Goal: Task Accomplishment & Management: Manage account settings

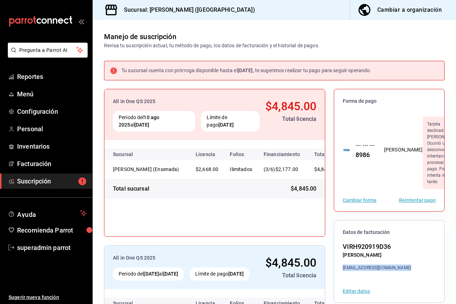
scroll to position [100, 0]
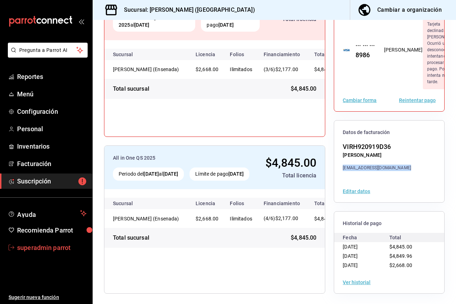
click at [53, 253] on link "superadmin parrot" at bounding box center [46, 247] width 92 height 15
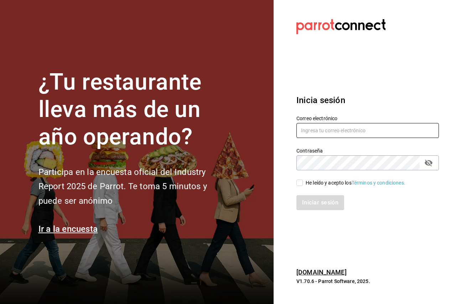
click at [317, 132] on input "text" at bounding box center [367, 130] width 142 height 15
paste input "[EMAIL_ADDRESS][DOMAIN_NAME]"
type input "[EMAIL_ADDRESS][DOMAIN_NAME]"
click at [286, 196] on section "Datos incorrectos. Verifica que tu Correo o Contraseña estén bien escritos. Ini…" at bounding box center [364, 152] width 182 height 304
click at [304, 187] on div "Iniciar sesión" at bounding box center [363, 198] width 151 height 23
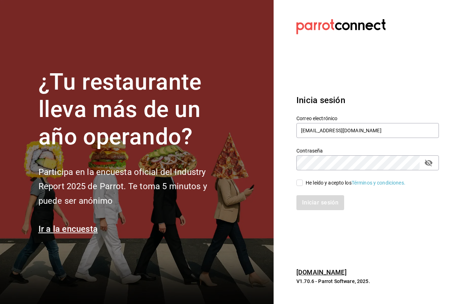
click at [308, 183] on div "He leído y acepto los Términos y condiciones." at bounding box center [355, 182] width 100 height 7
click at [303, 183] on input "He leído y acepto los Términos y condiciones." at bounding box center [299, 183] width 6 height 6
checkbox input "true"
click at [316, 202] on button "Iniciar sesión" at bounding box center [320, 202] width 48 height 15
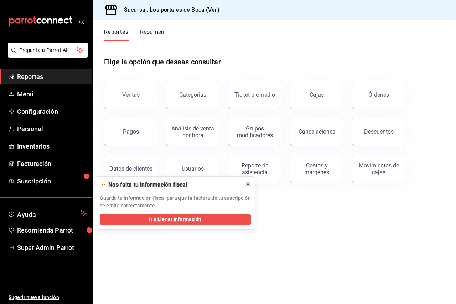
click at [250, 183] on icon at bounding box center [248, 184] width 6 height 6
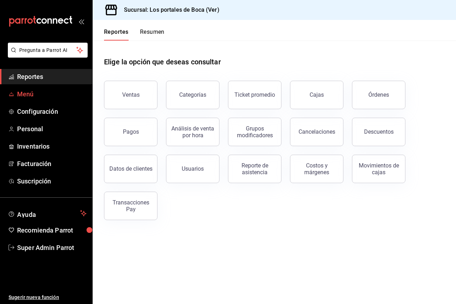
click at [37, 95] on span "Menú" at bounding box center [51, 94] width 69 height 10
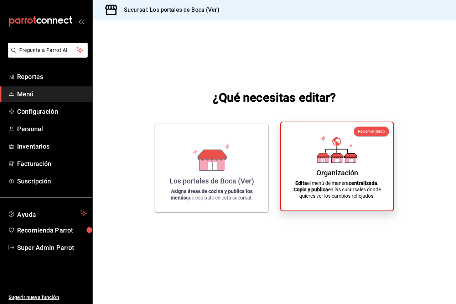
click at [312, 154] on div "Organización Edita el menú de manera centralizada. Copia y publica en las sucur…" at bounding box center [336, 166] width 95 height 77
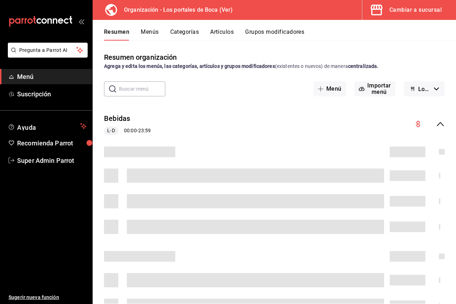
click at [226, 33] on button "Artículos" at bounding box center [221, 34] width 23 height 12
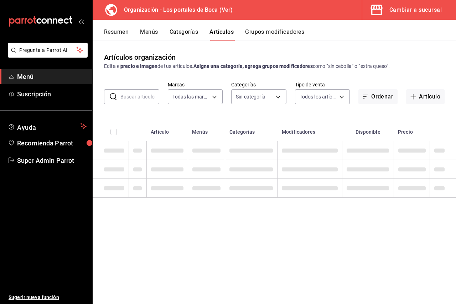
type input "b5ad986e-3551-40cf-bef2-a4391ef287b1"
type input "3cb1c7d1-b678-45f1-8822-fafdb096e822,8b9dcd1e-86ce-40be-9bc7-b5ff9750edb9,ba916…"
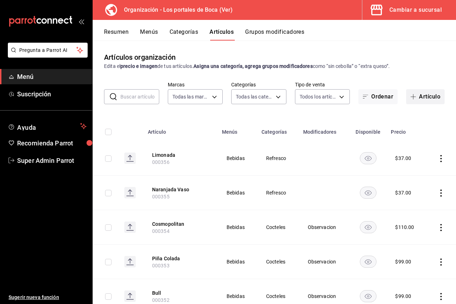
click at [422, 101] on button "Artículo" at bounding box center [425, 96] width 38 height 15
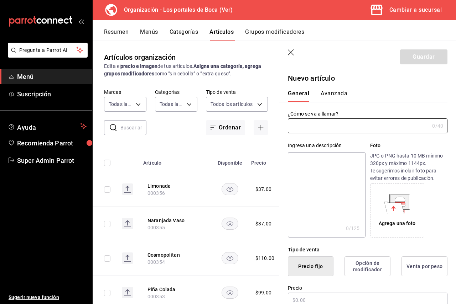
drag, startPoint x: 284, startPoint y: 52, endPoint x: 288, endPoint y: 54, distance: 4.8
click at [286, 53] on header "Guardar" at bounding box center [367, 55] width 177 height 29
click at [289, 54] on icon "button" at bounding box center [291, 52] width 7 height 7
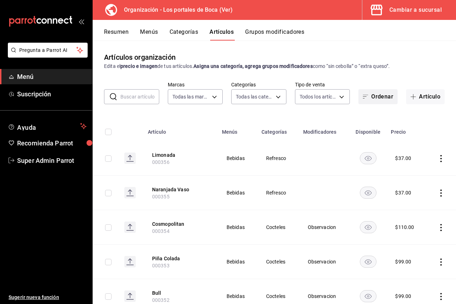
click at [363, 92] on button "Ordenar" at bounding box center [377, 96] width 39 height 15
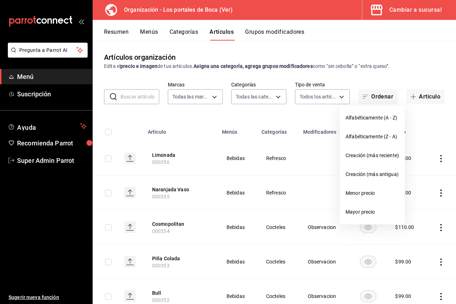
click at [387, 63] on div at bounding box center [228, 152] width 456 height 304
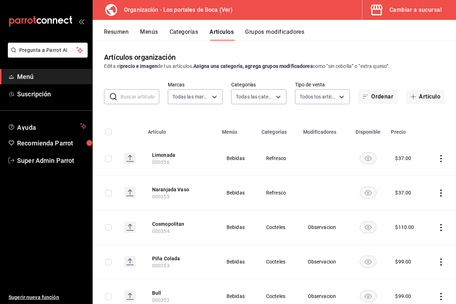
click at [193, 26] on div "Resumen Menús Categorías Artículos Grupos modificadores" at bounding box center [274, 30] width 363 height 21
click at [188, 33] on button "Categorías" at bounding box center [183, 34] width 29 height 12
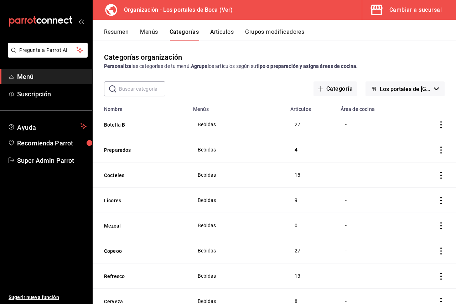
click at [218, 38] on button "Artículos" at bounding box center [221, 34] width 23 height 12
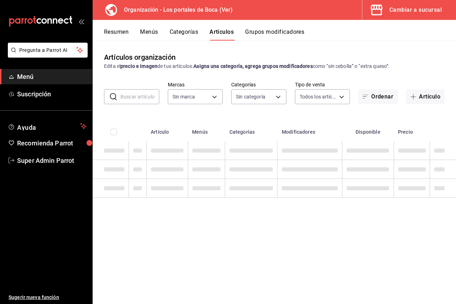
type input "b5ad986e-3551-40cf-bef2-a4391ef287b1"
type input "3cb1c7d1-b678-45f1-8822-fafdb096e822,8b9dcd1e-86ce-40be-9bc7-b5ff9750edb9,ba916…"
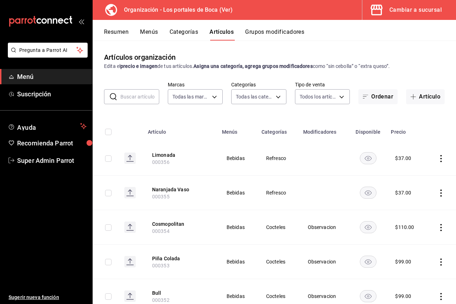
click at [445, 25] on div "Resumen Menús Categorías Artículos Grupos modificadores" at bounding box center [274, 30] width 363 height 21
click at [450, 29] on div "Resumen Menús Categorías Artículos Grupos modificadores" at bounding box center [280, 34] width 352 height 12
drag, startPoint x: 345, startPoint y: 28, endPoint x: 325, endPoint y: 32, distance: 20.3
click at [325, 32] on div "Resumen Menús Categorías Artículos Grupos modificadores" at bounding box center [274, 30] width 363 height 21
click at [437, 159] on icon "actions" at bounding box center [440, 158] width 7 height 7
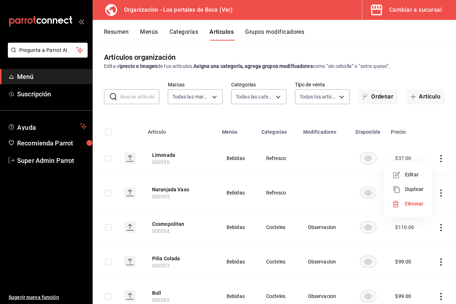
click at [437, 159] on div at bounding box center [228, 152] width 456 height 304
click at [109, 129] on input "checkbox" at bounding box center [108, 132] width 6 height 6
checkbox input "true"
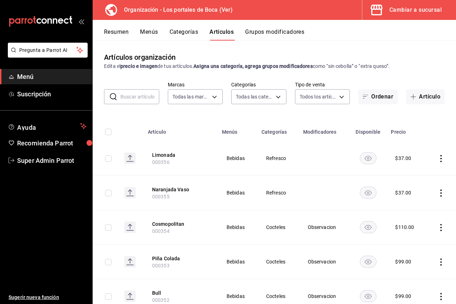
checkbox input "true"
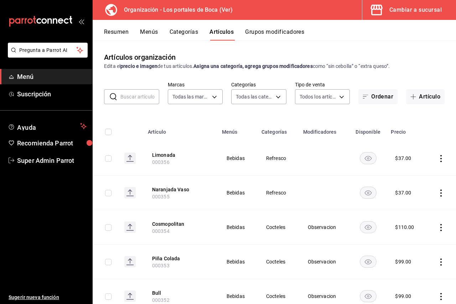
checkbox input "true"
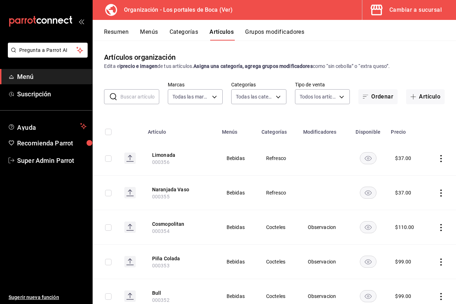
checkbox input "true"
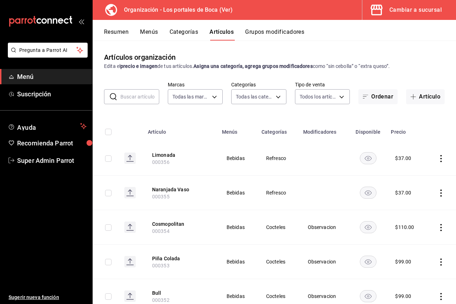
checkbox input "true"
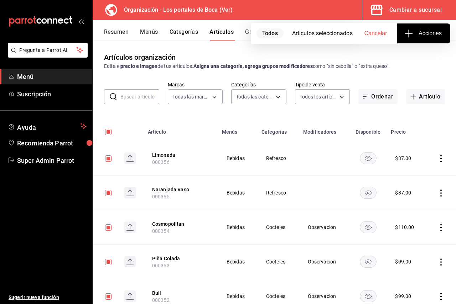
click at [433, 34] on span "Acciones" at bounding box center [423, 33] width 36 height 9
click at [419, 55] on span "Agregar tipo" at bounding box center [423, 55] width 42 height 7
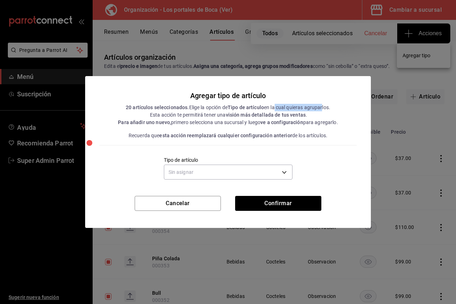
drag, startPoint x: 275, startPoint y: 109, endPoint x: 321, endPoint y: 106, distance: 46.0
click at [321, 106] on div "20 artículos seleccionados. Elige la opción de Tipo de artículo en la cual quie…" at bounding box center [228, 111] width 220 height 15
drag, startPoint x: 231, startPoint y: 118, endPoint x: 287, endPoint y: 118, distance: 55.5
click at [287, 118] on div "20 artículos seleccionados. Elige la opción de Tipo de artículo en la cual quie…" at bounding box center [228, 111] width 220 height 15
drag, startPoint x: 193, startPoint y: 124, endPoint x: 217, endPoint y: 125, distance: 24.2
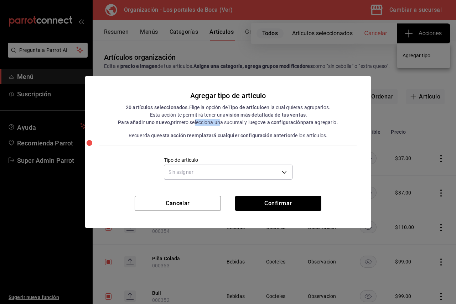
click at [216, 125] on div "Para añadir uno nuevo, primero selecciona una sucursal y luego ve a configuraci…" at bounding box center [228, 122] width 220 height 7
click at [207, 173] on body "Pregunta a Parrot AI Menú Suscripción Ayuda Recomienda Parrot Super Admin Parro…" at bounding box center [228, 152] width 456 height 304
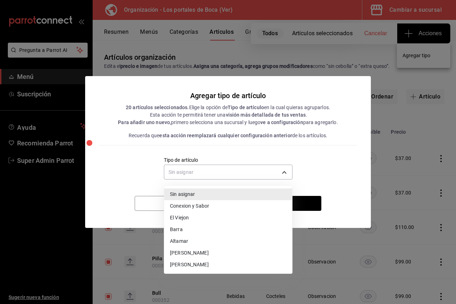
click at [318, 157] on div at bounding box center [228, 152] width 456 height 304
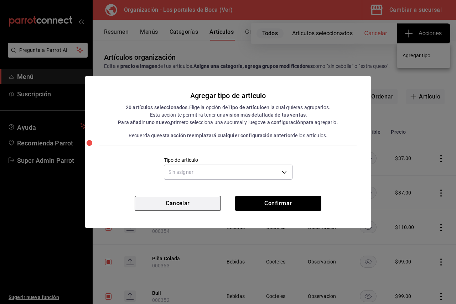
click at [152, 207] on button "Cancelar" at bounding box center [178, 203] width 86 height 15
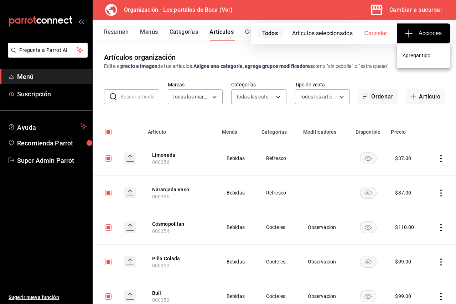
click at [188, 70] on div at bounding box center [228, 152] width 456 height 304
click at [378, 40] on button "Cancelar" at bounding box center [375, 33] width 43 height 20
checkbox input "false"
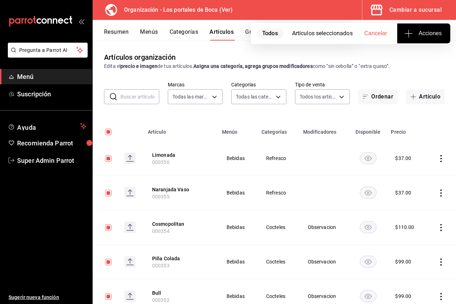
checkbox input "false"
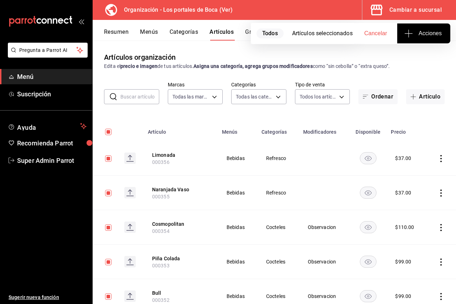
checkbox input "false"
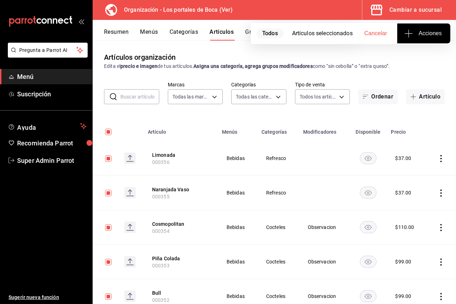
checkbox input "false"
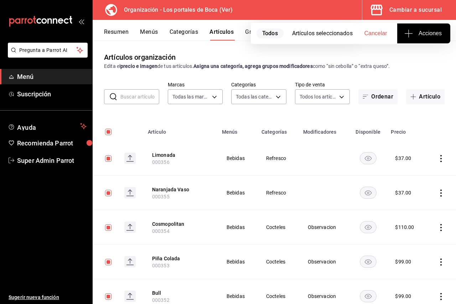
checkbox input "false"
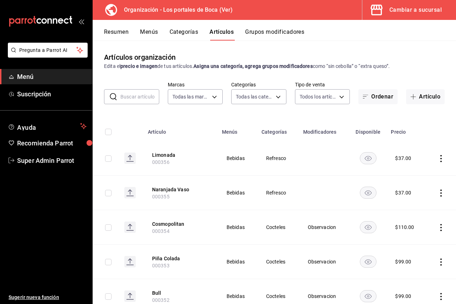
click at [261, 28] on div "Resumen Menús Categorías Artículos Grupos modificadores" at bounding box center [274, 30] width 363 height 21
click at [157, 31] on button "Menús" at bounding box center [149, 34] width 18 height 12
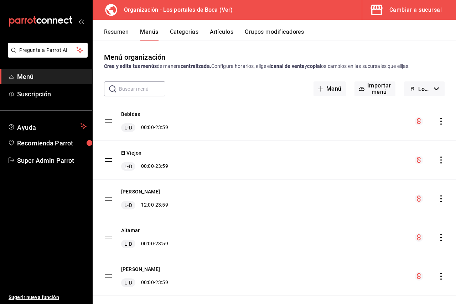
click at [110, 35] on button "Resumen" at bounding box center [116, 34] width 25 height 12
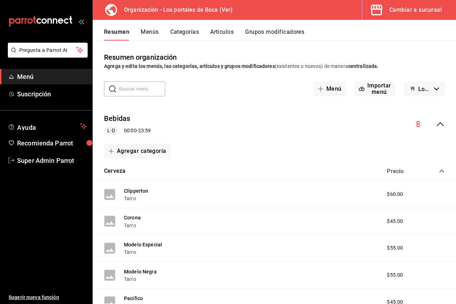
click at [429, 125] on div "collapse-menu-row" at bounding box center [429, 124] width 31 height 9
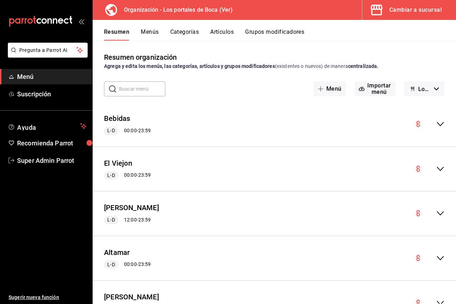
click at [138, 35] on div "Resumen Menús Categorías Artículos Grupos modificadores" at bounding box center [280, 34] width 352 height 12
click at [146, 31] on button "Menús" at bounding box center [150, 34] width 18 height 12
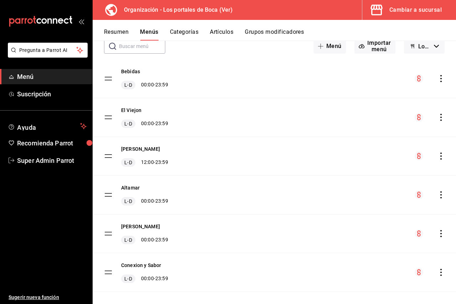
scroll to position [51, 0]
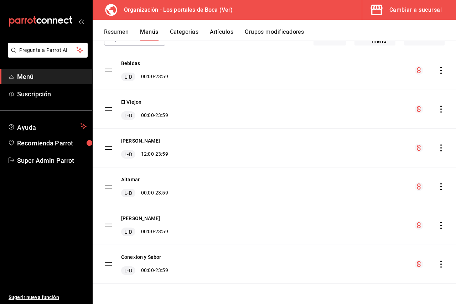
click at [437, 266] on icon "actions" at bounding box center [440, 264] width 7 height 7
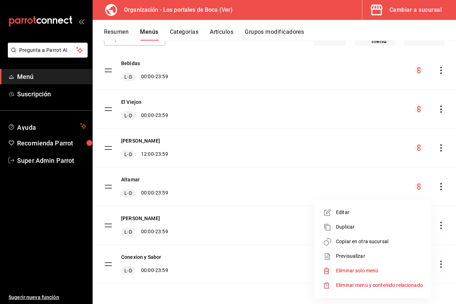
click at [384, 13] on div at bounding box center [228, 152] width 456 height 304
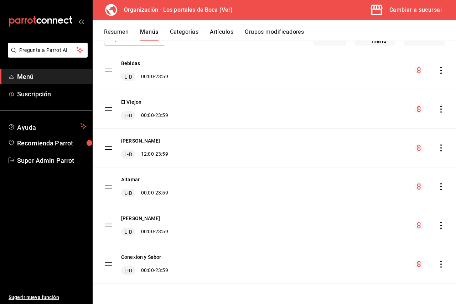
click at [385, 13] on span "button" at bounding box center [377, 10] width 17 height 14
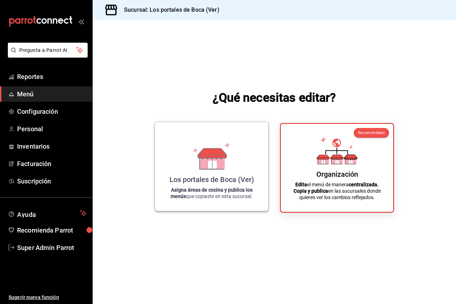
click at [201, 151] on icon at bounding box center [212, 153] width 28 height 11
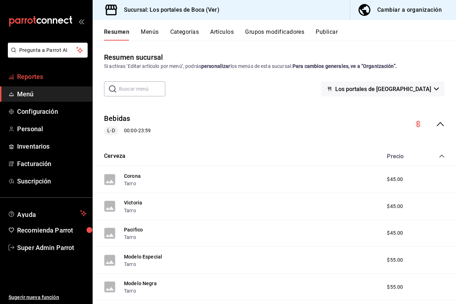
click at [48, 77] on span "Reportes" at bounding box center [51, 77] width 69 height 10
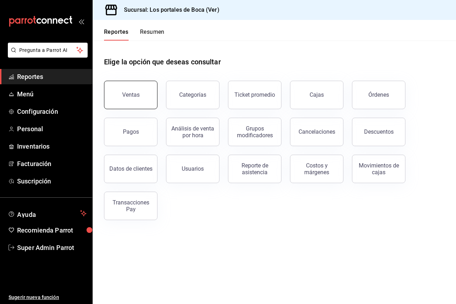
click at [128, 100] on button "Ventas" at bounding box center [130, 95] width 53 height 28
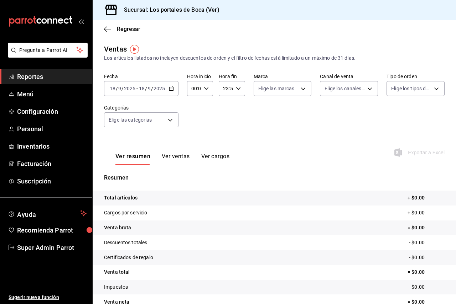
click at [412, 79] on div "Elige los tipos de orden" at bounding box center [415, 87] width 58 height 18
click at [187, 158] on button "Ver ventas" at bounding box center [176, 159] width 28 height 12
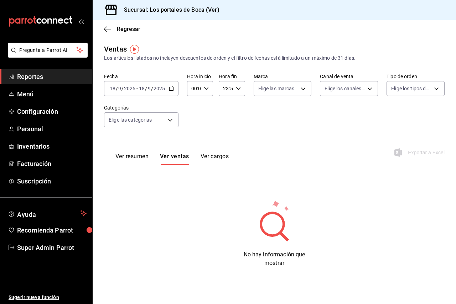
click at [146, 158] on button "Ver resumen" at bounding box center [131, 159] width 33 height 12
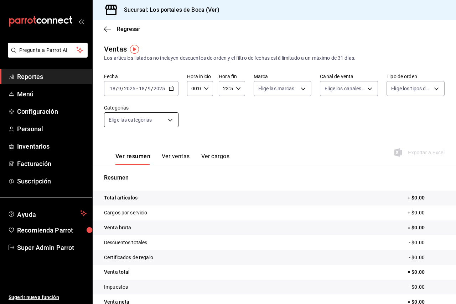
click at [151, 121] on body "Pregunta a Parrot AI Reportes Menú Configuración Personal Inventarios Facturaci…" at bounding box center [228, 152] width 456 height 304
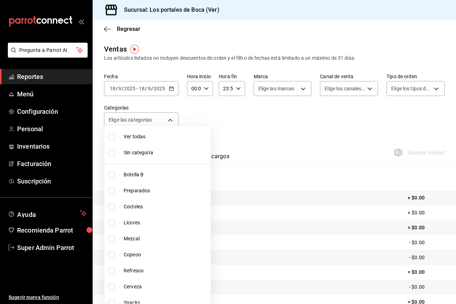
drag, startPoint x: 149, startPoint y: 149, endPoint x: 160, endPoint y: 151, distance: 11.3
click at [160, 151] on li "Sin categoría" at bounding box center [157, 153] width 106 height 16
checkbox input "true"
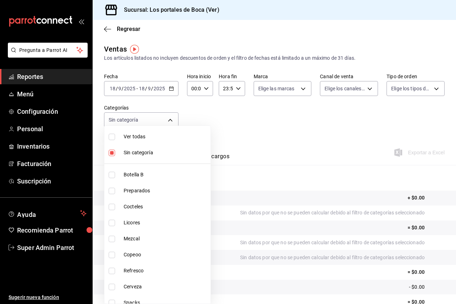
click at [309, 145] on div at bounding box center [228, 152] width 456 height 304
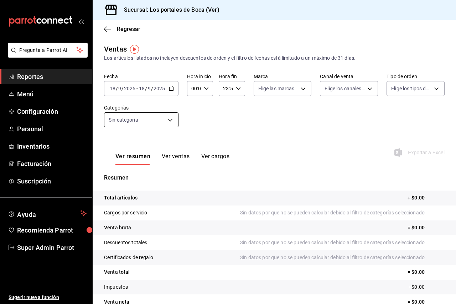
click at [168, 121] on body "Pregunta a Parrot AI Reportes Menú Configuración Personal Inventarios Facturaci…" at bounding box center [228, 152] width 456 height 304
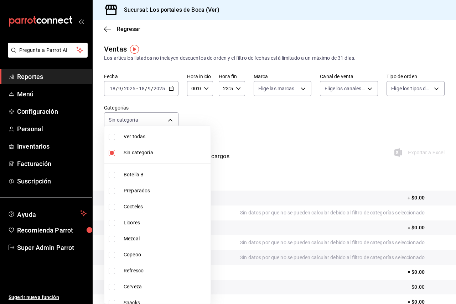
click at [162, 174] on span "Botella B" at bounding box center [166, 174] width 84 height 7
type input "1b6c659a-7616-4a54-8daa-e4eef18bc885"
checkbox input "true"
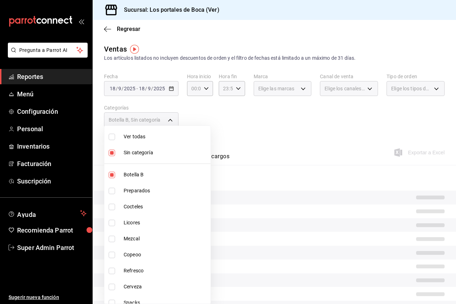
click at [153, 151] on span "Sin categoría" at bounding box center [166, 152] width 84 height 7
checkbox input "false"
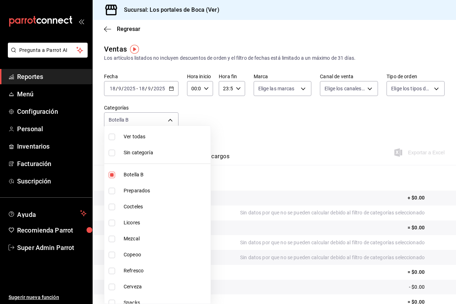
click at [256, 129] on div at bounding box center [228, 152] width 456 height 304
click at [133, 122] on body "Pregunta a Parrot AI Reportes Menú Configuración Personal Inventarios Facturaci…" at bounding box center [228, 152] width 456 height 304
click at [145, 175] on span "Botella B" at bounding box center [166, 174] width 84 height 7
checkbox input "false"
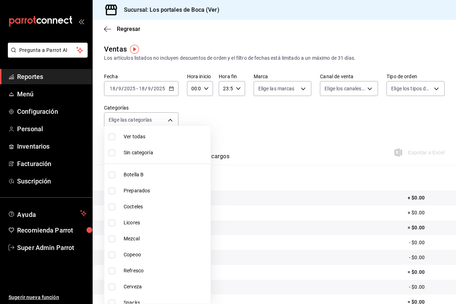
click at [249, 121] on div at bounding box center [228, 152] width 456 height 304
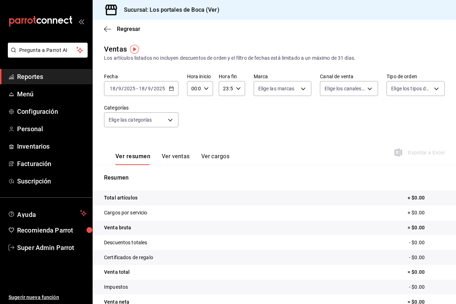
click at [132, 89] on input "2025" at bounding box center [130, 89] width 12 height 6
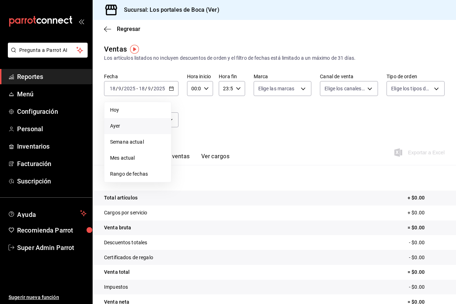
click at [138, 126] on span "Ayer" at bounding box center [137, 125] width 55 height 7
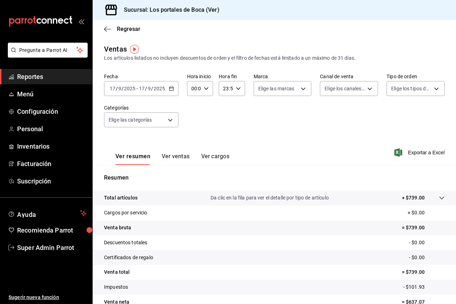
click at [140, 89] on input "17" at bounding box center [141, 89] width 6 height 6
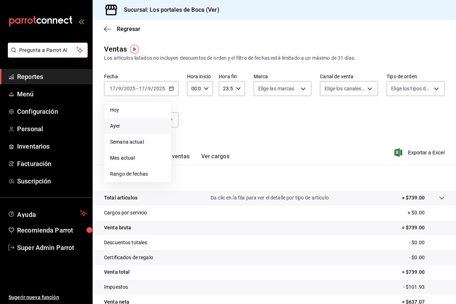
click at [148, 140] on span "Semana actual" at bounding box center [137, 141] width 55 height 7
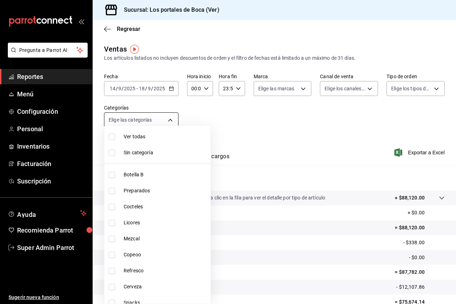
click at [151, 127] on body "Pregunta a Parrot AI Reportes Menú Configuración Personal Inventarios Facturaci…" at bounding box center [228, 152] width 456 height 304
click at [151, 141] on li "Ver todas" at bounding box center [157, 137] width 106 height 16
type input "1b6c659a-7616-4a54-8daa-e4eef18bc885,f35d1a42-00a0-464d-bd65-64b7e21a5f61,419ce…"
checkbox input "true"
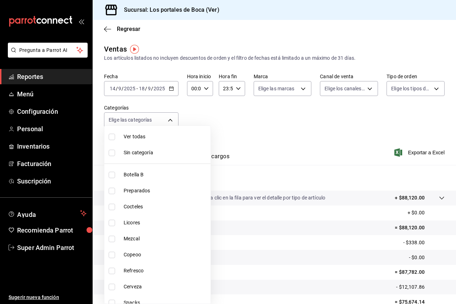
checkbox input "true"
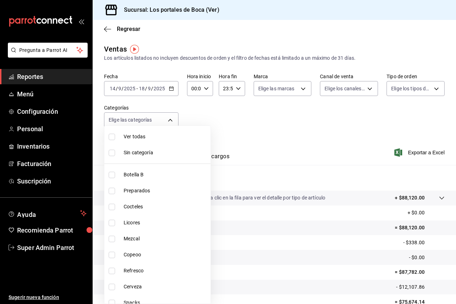
checkbox input "true"
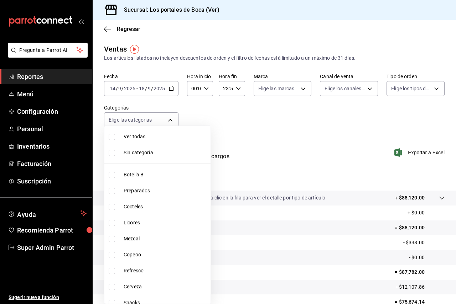
checkbox input "true"
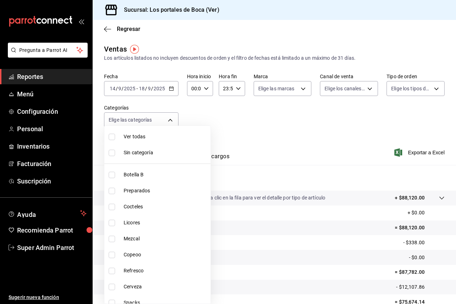
checkbox input "true"
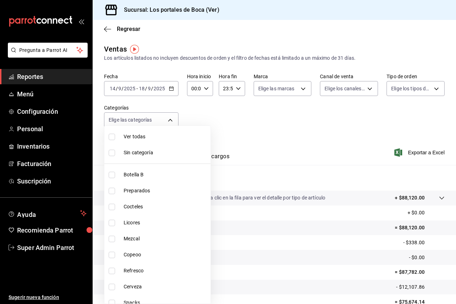
checkbox input "true"
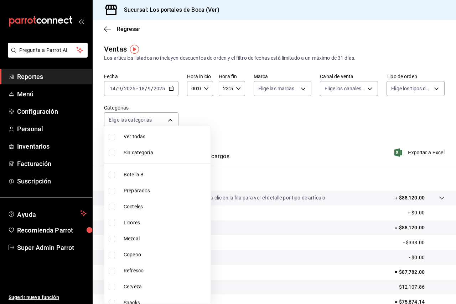
checkbox input "true"
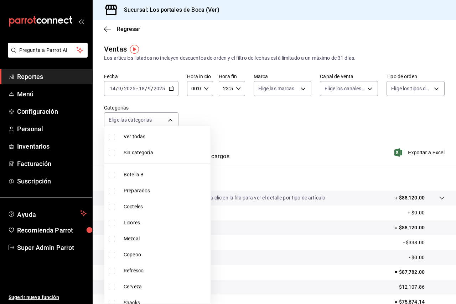
checkbox input "true"
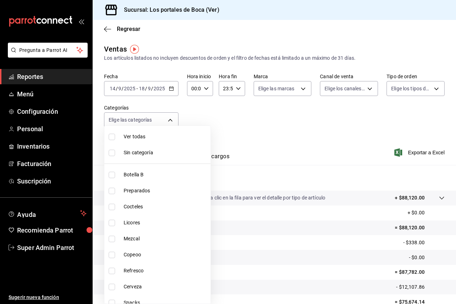
checkbox input "true"
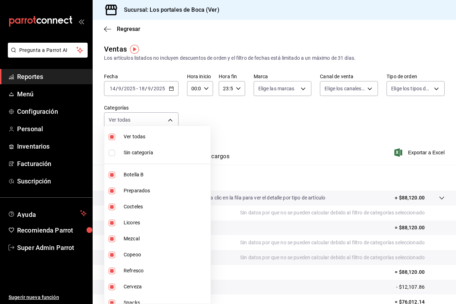
click at [253, 131] on div at bounding box center [228, 152] width 456 height 304
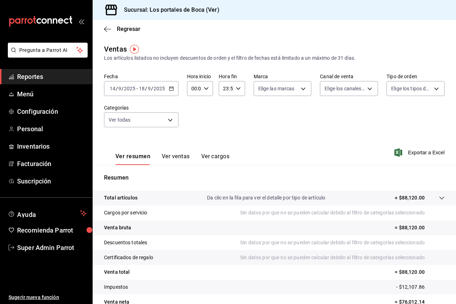
click at [253, 212] on p "Sin datos por que no se pueden calcular debido al filtro de categorías seleccio…" at bounding box center [342, 212] width 204 height 7
click at [159, 126] on body "Pregunta a Parrot AI Reportes Menú Configuración Personal Inventarios Facturaci…" at bounding box center [228, 152] width 456 height 304
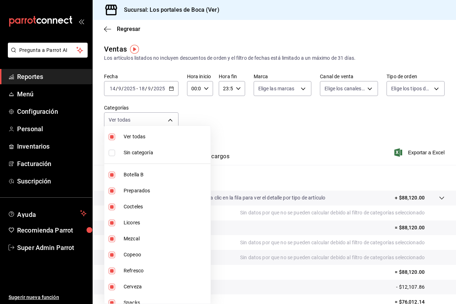
click at [149, 141] on li "Ver todas" at bounding box center [157, 137] width 106 height 16
checkbox input "false"
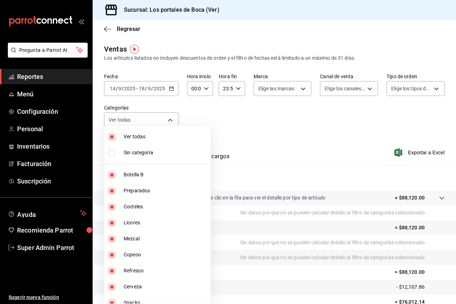
checkbox input "false"
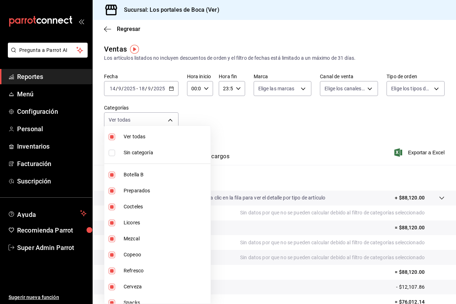
checkbox input "false"
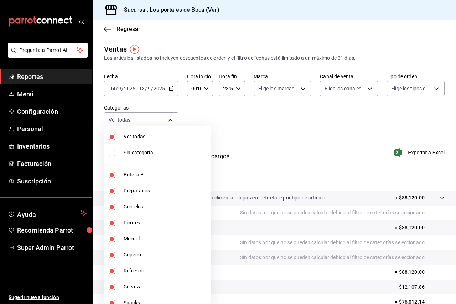
checkbox input "false"
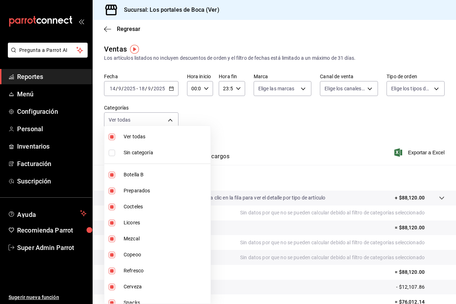
checkbox input "false"
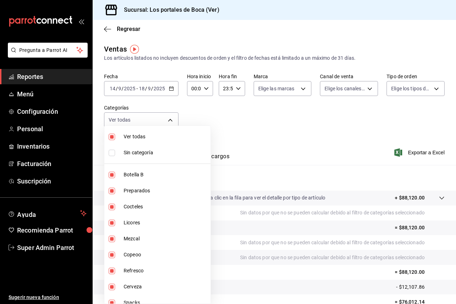
checkbox input "false"
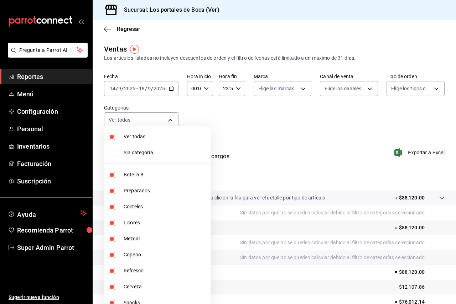
checkbox input "false"
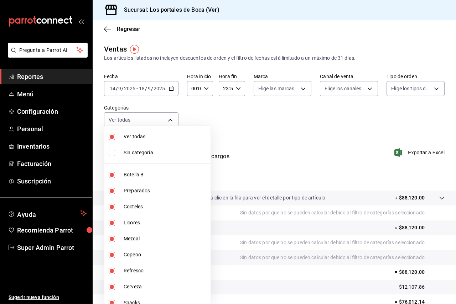
checkbox input "false"
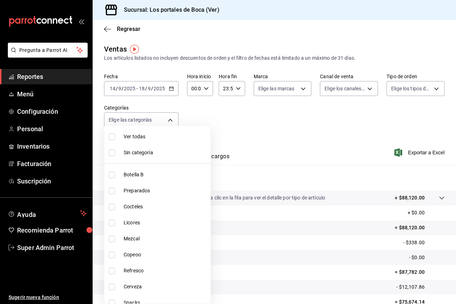
click at [220, 112] on div at bounding box center [228, 152] width 456 height 304
click at [162, 113] on body "Pregunta a Parrot AI Reportes Menú Configuración Personal Inventarios Facturaci…" at bounding box center [228, 152] width 456 height 304
click at [152, 151] on span "Sin categoría" at bounding box center [166, 152] width 84 height 7
checkbox input "true"
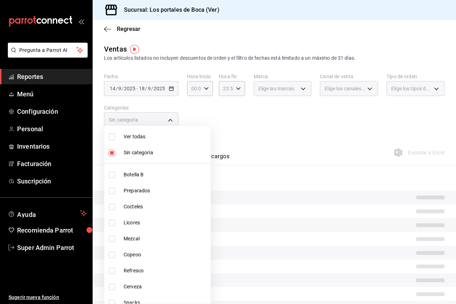
click at [229, 122] on div at bounding box center [228, 152] width 456 height 304
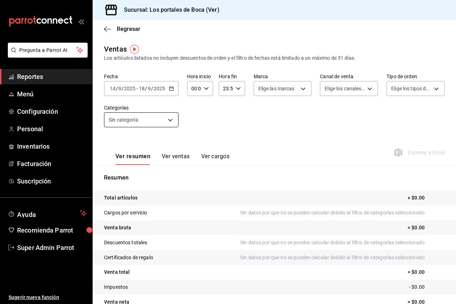
click at [161, 123] on body "Pregunta a Parrot AI Reportes Menú Configuración Personal Inventarios Facturaci…" at bounding box center [228, 152] width 456 height 304
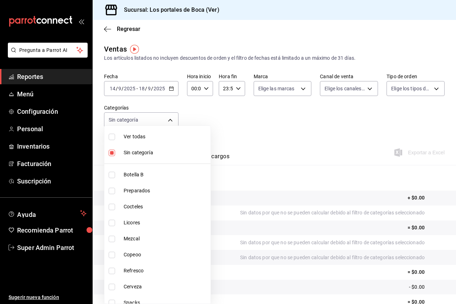
click at [164, 151] on span "Sin categoría" at bounding box center [166, 152] width 84 height 7
checkbox input "false"
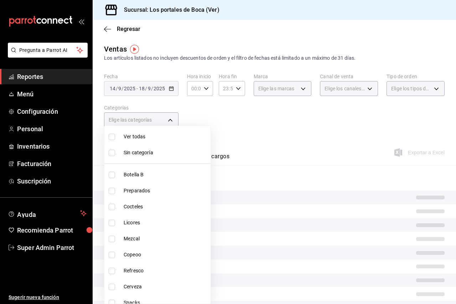
click at [233, 126] on div at bounding box center [228, 152] width 456 height 304
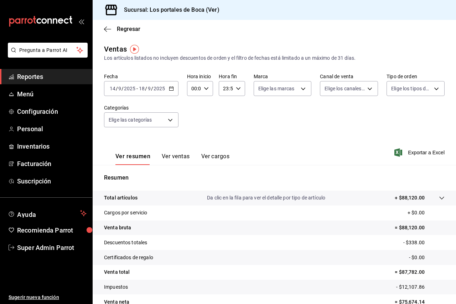
click at [301, 190] on div "Resumen Total artículos Da clic en la fila para ver el detalle por tipo de artí…" at bounding box center [274, 246] width 363 height 145
click at [300, 194] on tr "Total artículos Da clic en la fila para ver el detalle por tipo de artículo + $…" at bounding box center [274, 198] width 363 height 15
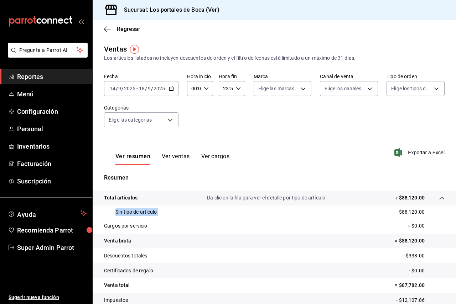
drag, startPoint x: 311, startPoint y: 211, endPoint x: 110, endPoint y: 214, distance: 201.1
click at [110, 214] on div "Sin tipo de artículo $88,120.00" at bounding box center [274, 212] width 340 height 13
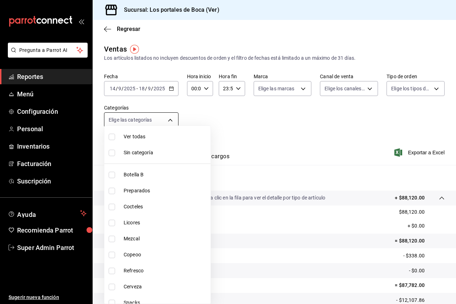
click at [128, 118] on body "Pregunta a Parrot AI Reportes Menú Configuración Personal Inventarios Facturaci…" at bounding box center [228, 152] width 456 height 304
click at [139, 150] on span "Sin categoría" at bounding box center [166, 152] width 84 height 7
checkbox input "true"
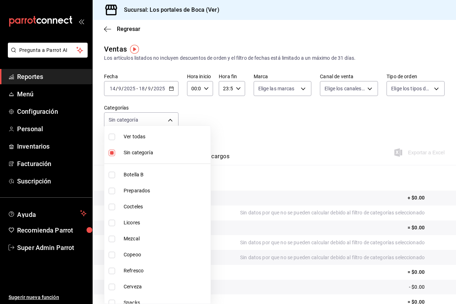
click at [235, 111] on div at bounding box center [228, 152] width 456 height 304
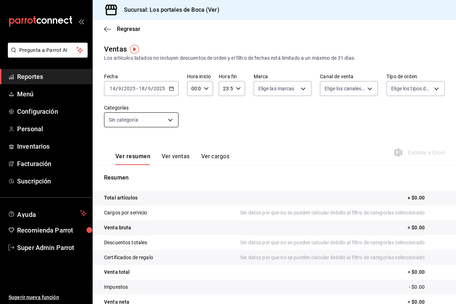
click at [164, 124] on body "Pregunta a Parrot AI Reportes Menú Configuración Personal Inventarios Facturaci…" at bounding box center [228, 152] width 456 height 304
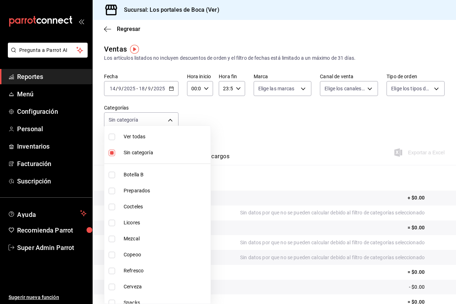
click at [144, 157] on li "Sin categoría" at bounding box center [157, 153] width 106 height 16
checkbox input "false"
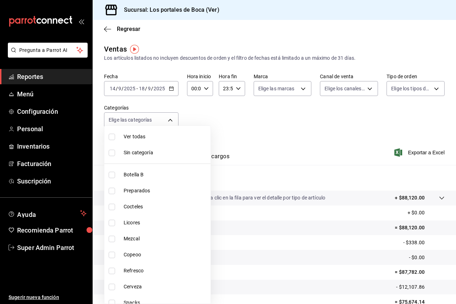
click at [146, 182] on li "Botella B" at bounding box center [157, 175] width 106 height 16
type input "1b6c659a-7616-4a54-8daa-e4eef18bc885"
checkbox input "true"
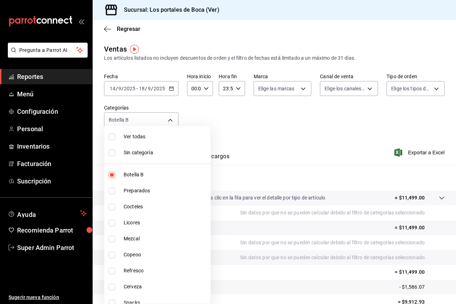
click at [285, 132] on div at bounding box center [228, 152] width 456 height 304
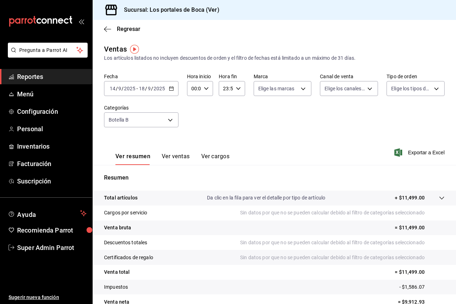
click at [427, 196] on div at bounding box center [434, 197] width 20 height 7
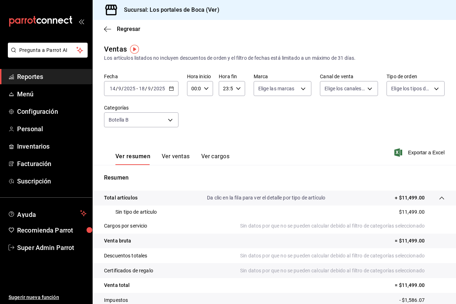
click at [427, 196] on div at bounding box center [434, 197] width 20 height 7
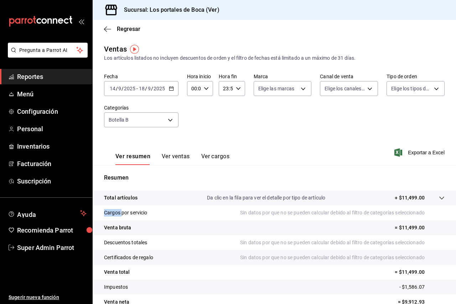
click at [427, 196] on div at bounding box center [434, 197] width 20 height 7
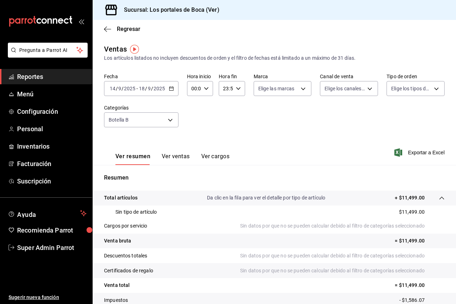
click at [387, 224] on p "Sin datos por que no se pueden calcular debido al filtro de categorías seleccio…" at bounding box center [342, 225] width 204 height 7
click at [388, 202] on tr "Total artículos Da clic en la fila para ver el detalle por tipo de artículo + $…" at bounding box center [274, 198] width 363 height 15
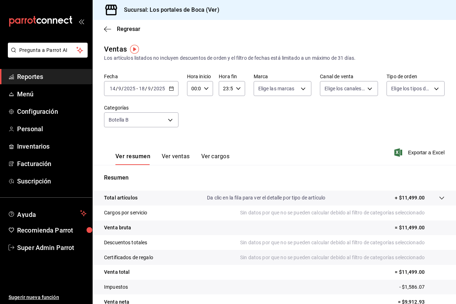
click at [388, 202] on tr "Total artículos Da clic en la fila para ver el detalle por tipo de artículo + $…" at bounding box center [274, 198] width 363 height 15
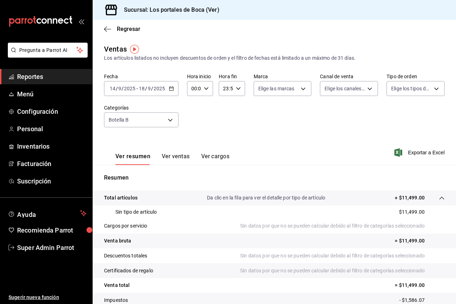
click at [299, 197] on p "Da clic en la fila para ver el detalle por tipo de artículo" at bounding box center [266, 197] width 118 height 7
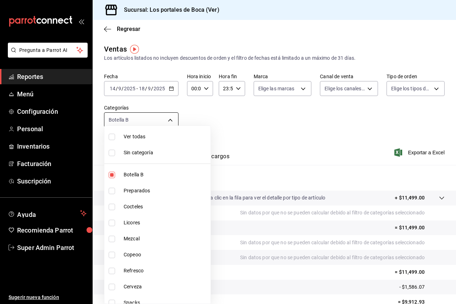
click at [140, 125] on body "Pregunta a Parrot AI Reportes Menú Configuración Personal Inventarios Facturaci…" at bounding box center [228, 152] width 456 height 304
click at [136, 178] on span "Botella B" at bounding box center [166, 174] width 84 height 7
checkbox input "false"
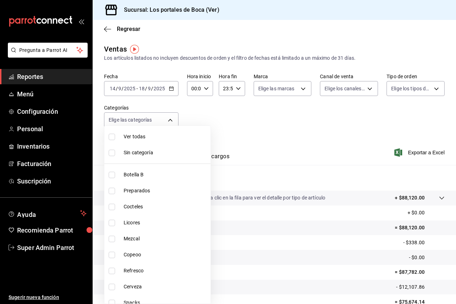
click at [140, 185] on li "Preparados" at bounding box center [157, 191] width 106 height 16
type input "f35d1a42-00a0-464d-bd65-64b7e21a5f61"
checkbox input "true"
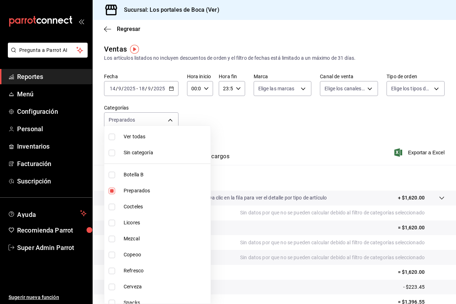
click at [223, 127] on div at bounding box center [228, 152] width 456 height 304
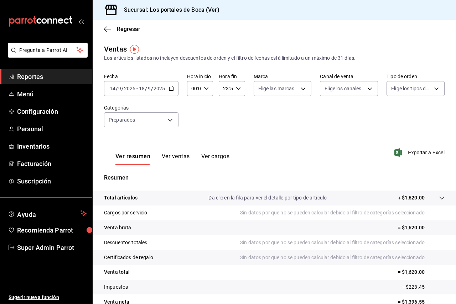
click at [249, 197] on p "Da clic en la fila para ver el detalle por tipo de artículo" at bounding box center [267, 197] width 118 height 7
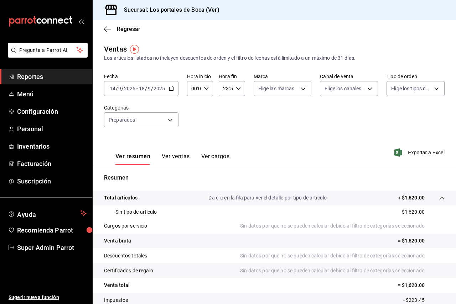
click at [249, 197] on p "Da clic en la fila para ver el detalle por tipo de artículo" at bounding box center [267, 197] width 118 height 7
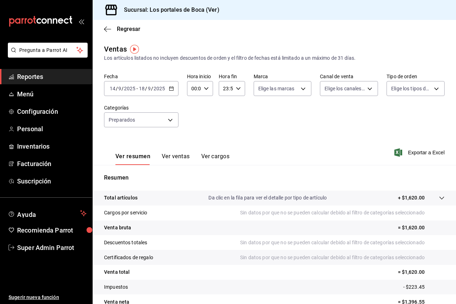
click at [177, 158] on button "Ver ventas" at bounding box center [176, 159] width 28 height 12
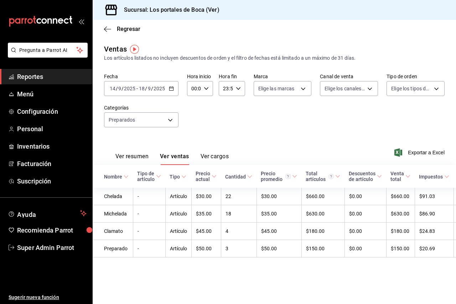
click at [220, 159] on button "Ver cargos" at bounding box center [214, 159] width 28 height 12
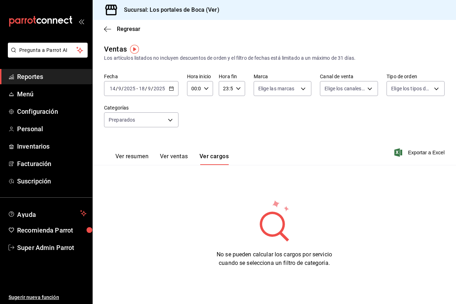
click at [135, 158] on button "Ver resumen" at bounding box center [131, 159] width 33 height 12
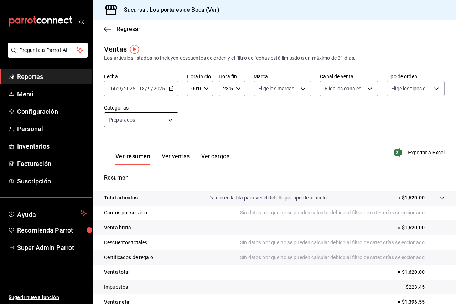
click at [157, 118] on body "Pregunta a Parrot AI Reportes Menú Configuración Personal Inventarios Facturaci…" at bounding box center [228, 152] width 456 height 304
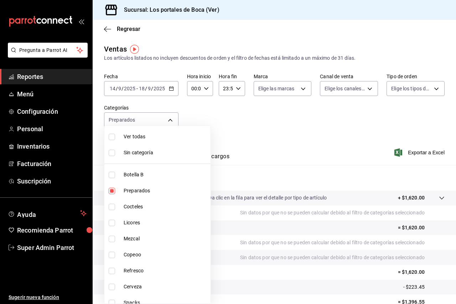
click at [154, 190] on span "Preparados" at bounding box center [166, 190] width 84 height 7
checkbox input "false"
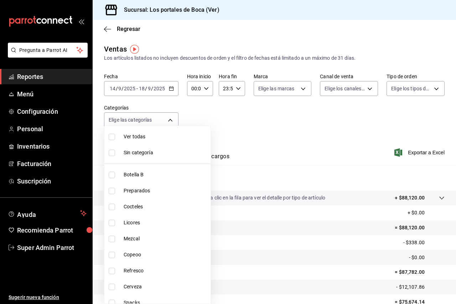
click at [243, 115] on div at bounding box center [228, 152] width 456 height 304
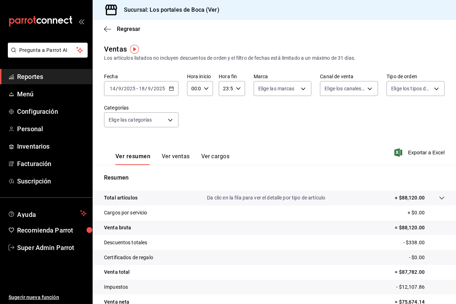
click at [277, 201] on p "Da clic en la fila para ver el detalle por tipo de artículo" at bounding box center [266, 197] width 118 height 7
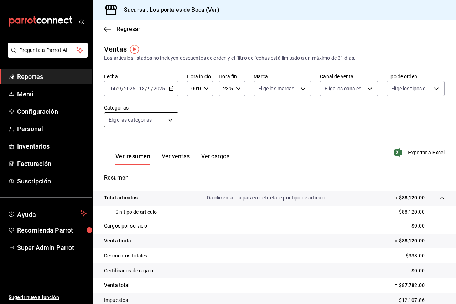
click at [142, 124] on body "Pregunta a Parrot AI Reportes Menú Configuración Personal Inventarios Facturaci…" at bounding box center [228, 152] width 456 height 304
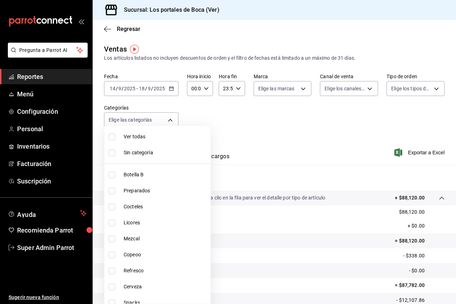
click at [140, 138] on span "Ver todas" at bounding box center [166, 136] width 84 height 7
type input "1b6c659a-7616-4a54-8daa-e4eef18bc885,f35d1a42-00a0-464d-bd65-64b7e21a5f61,419ce…"
checkbox input "true"
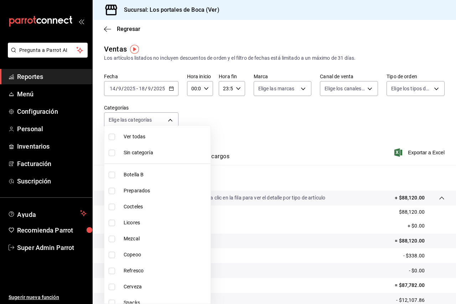
checkbox input "true"
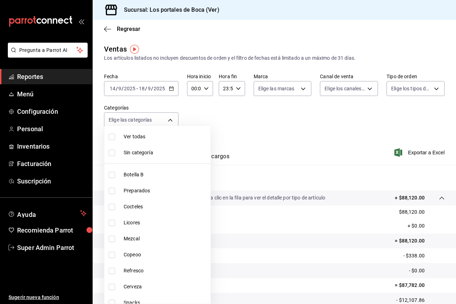
checkbox input "true"
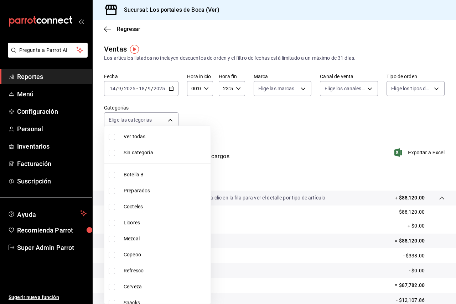
checkbox input "true"
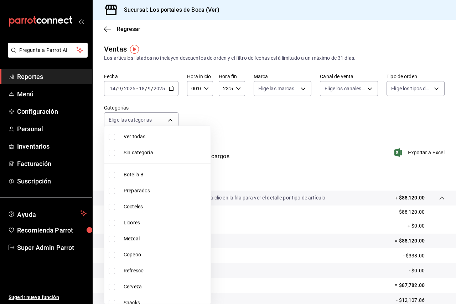
checkbox input "true"
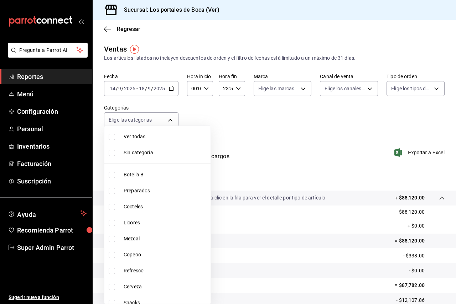
checkbox input "true"
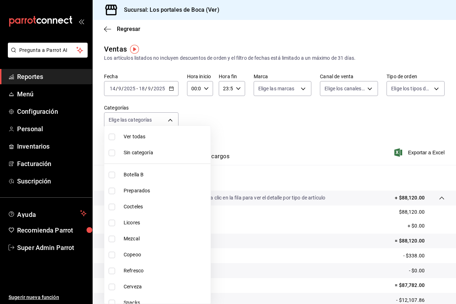
checkbox input "true"
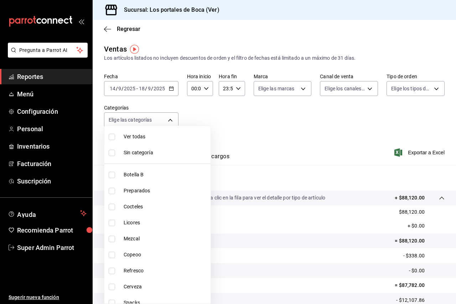
checkbox input "true"
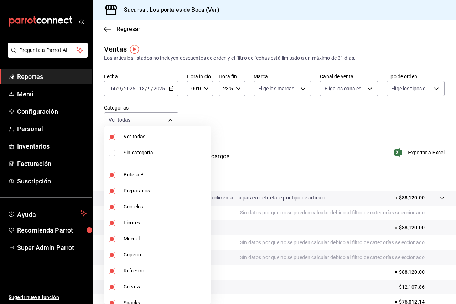
click at [231, 115] on div at bounding box center [228, 152] width 456 height 304
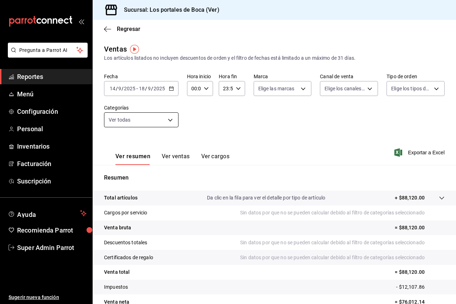
click at [150, 125] on body "Pregunta a Parrot AI Reportes Menú Configuración Personal Inventarios Facturaci…" at bounding box center [228, 152] width 456 height 304
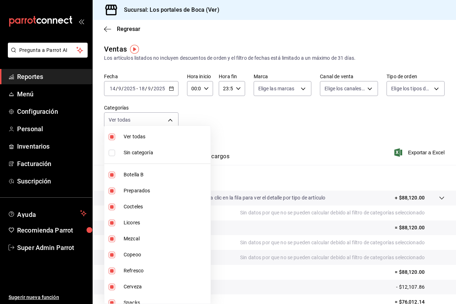
click at [135, 153] on span "Sin categoría" at bounding box center [166, 152] width 84 height 7
checkbox input "true"
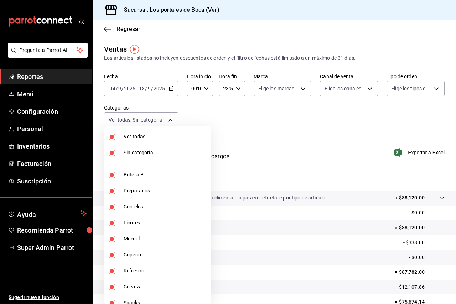
click at [222, 113] on div at bounding box center [228, 152] width 456 height 304
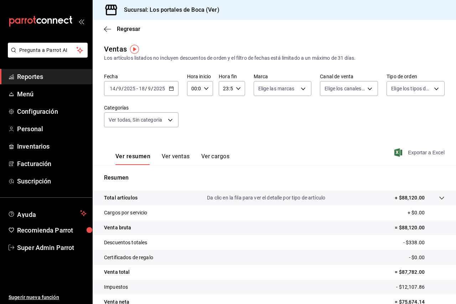
click at [419, 154] on span "Exportar a Excel" at bounding box center [419, 152] width 49 height 9
click at [438, 198] on icon at bounding box center [441, 198] width 6 height 6
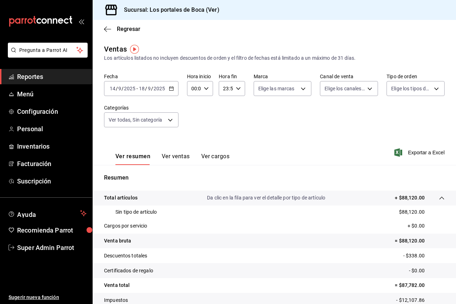
click at [438, 198] on icon at bounding box center [441, 198] width 6 height 6
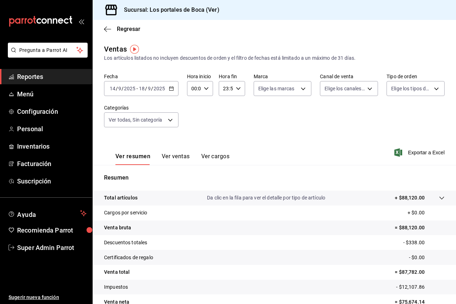
click at [135, 84] on div "[DATE] [DATE] - [DATE] [DATE]" at bounding box center [141, 88] width 74 height 15
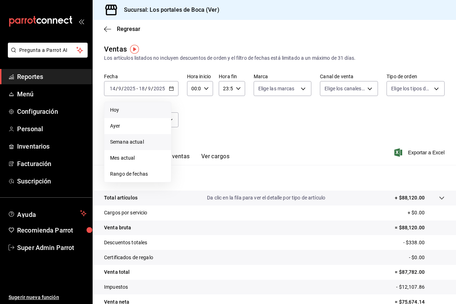
click at [129, 109] on span "Hoy" at bounding box center [137, 109] width 55 height 7
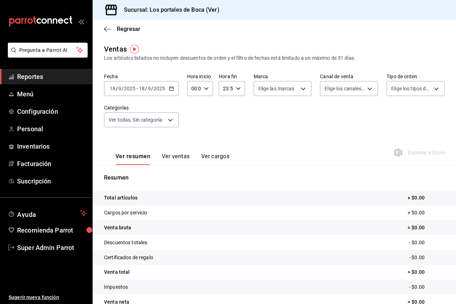
click at [398, 198] on tr "Total artículos + $0.00" at bounding box center [274, 198] width 363 height 15
click at [131, 91] on input "2025" at bounding box center [130, 89] width 12 height 6
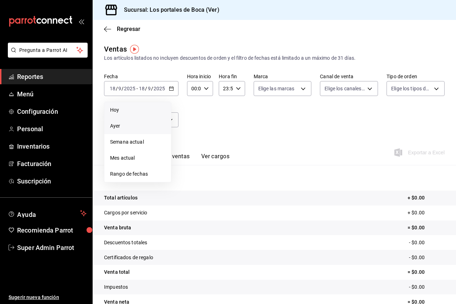
click at [135, 131] on li "Ayer" at bounding box center [137, 126] width 67 height 16
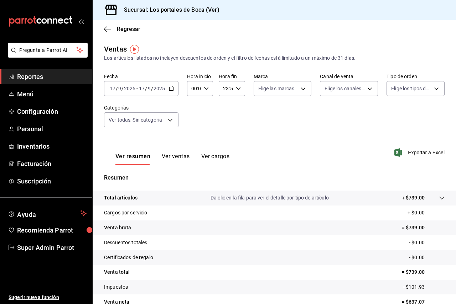
click at [220, 195] on p "Da clic en la fila para ver el detalle por tipo de artículo" at bounding box center [269, 197] width 118 height 7
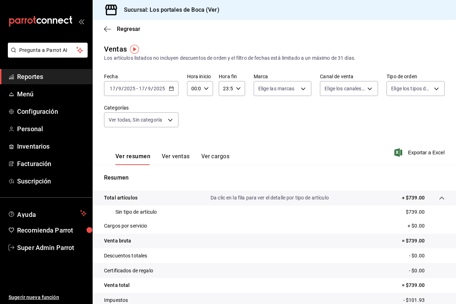
click at [220, 195] on p "Da clic en la fila para ver el detalle por tipo de artículo" at bounding box center [269, 197] width 118 height 7
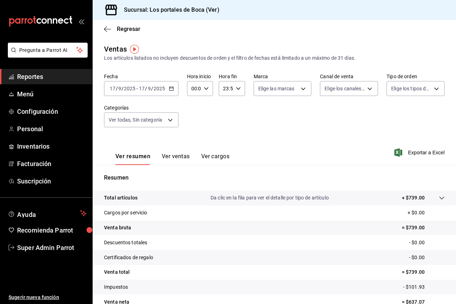
click at [146, 88] on span "/" at bounding box center [146, 89] width 2 height 6
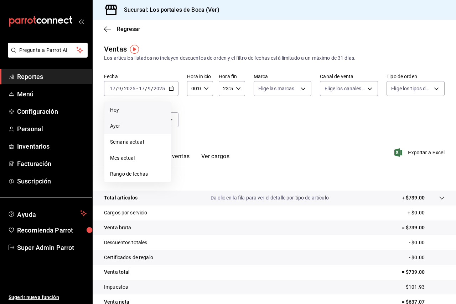
click at [137, 112] on span "Hoy" at bounding box center [137, 109] width 55 height 7
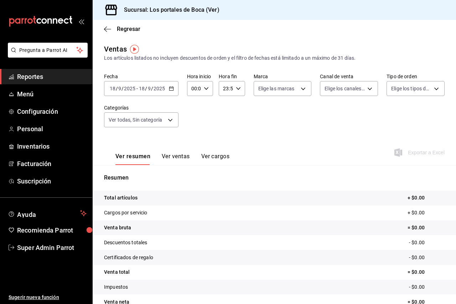
click at [256, 125] on div "Fecha [DATE] [DATE] - [DATE] [DATE] Hora inicio 00:00 Hora inicio Hora fin 23:5…" at bounding box center [274, 104] width 340 height 63
click at [231, 196] on tr "Total artículos + $0.00" at bounding box center [274, 198] width 363 height 15
click at [40, 126] on span "Personal" at bounding box center [51, 129] width 69 height 10
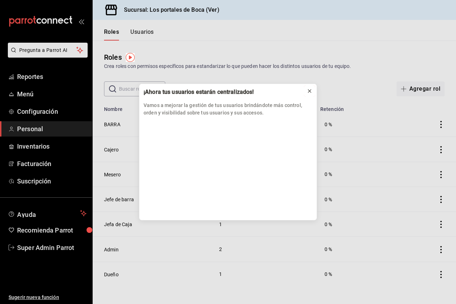
click at [311, 88] on div at bounding box center [309, 91] width 6 height 7
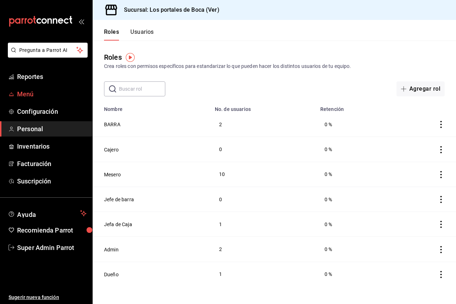
click at [26, 89] on link "Menú" at bounding box center [46, 93] width 92 height 15
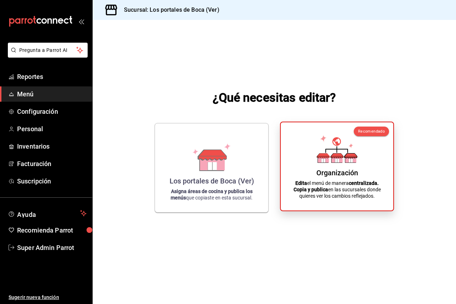
click at [317, 146] on icon at bounding box center [336, 149] width 41 height 28
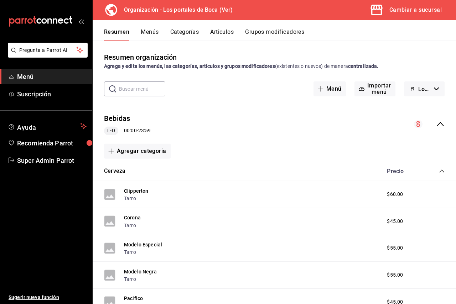
click at [153, 28] on button "Menús" at bounding box center [150, 34] width 18 height 12
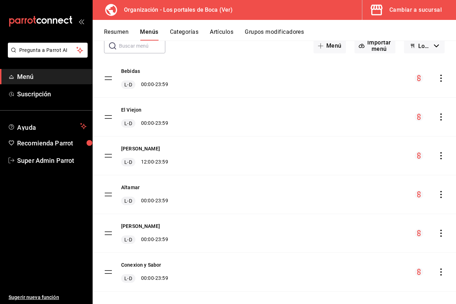
scroll to position [51, 0]
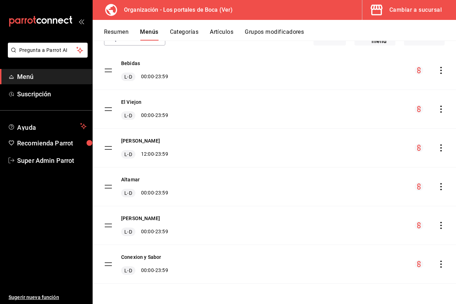
click at [439, 76] on div "Bebidas L-D 00:00 - 23:59" at bounding box center [274, 70] width 363 height 38
click at [440, 73] on icon "actions" at bounding box center [440, 70] width 1 height 7
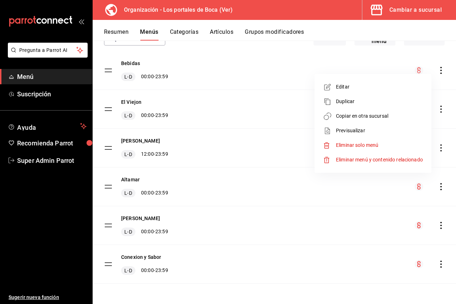
click at [370, 120] on span "Copiar en otra sucursal" at bounding box center [379, 115] width 87 height 7
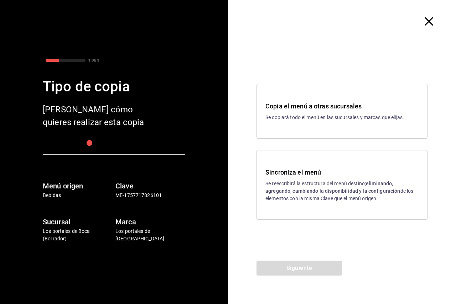
click at [328, 180] on p "Se reescribirá la estructura del menú destino; eliminando, agregando, cambiando…" at bounding box center [341, 191] width 153 height 22
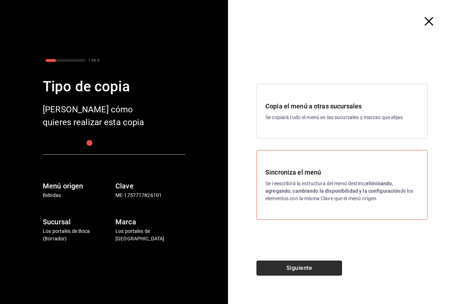
click at [298, 268] on button "Siguiente" at bounding box center [298, 268] width 85 height 15
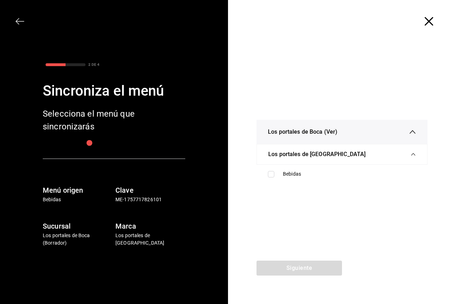
click at [304, 156] on span "Los portales de [GEOGRAPHIC_DATA]" at bounding box center [316, 154] width 97 height 9
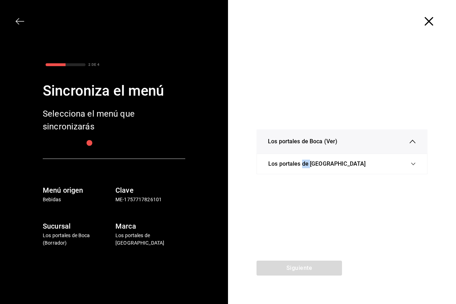
click at [304, 156] on div "Los portales de [GEOGRAPHIC_DATA]" at bounding box center [341, 164] width 147 height 20
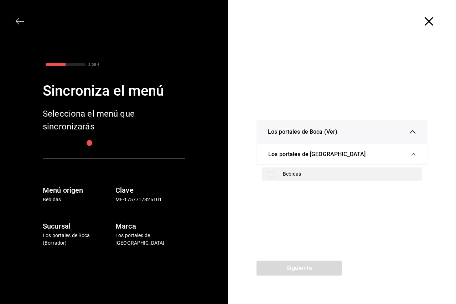
click at [292, 174] on div "Bebidas" at bounding box center [349, 173] width 133 height 7
checkbox input "true"
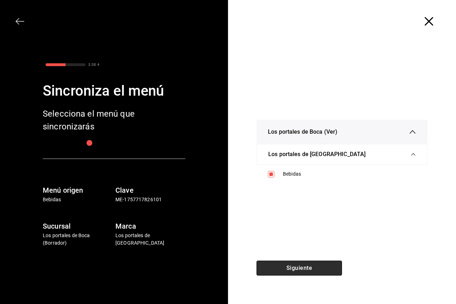
click at [302, 265] on button "Siguiente" at bounding box center [298, 268] width 85 height 15
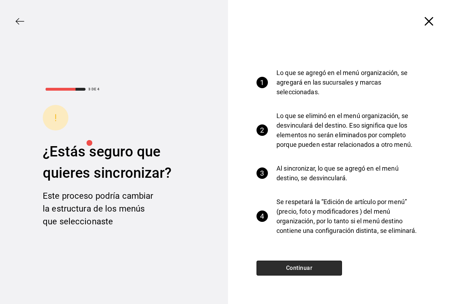
click at [302, 265] on button "Continuar" at bounding box center [298, 268] width 85 height 15
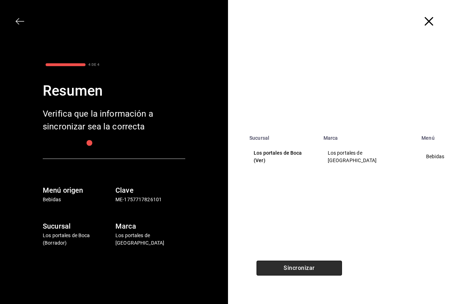
click at [302, 265] on button "Sincronizar" at bounding box center [298, 268] width 85 height 15
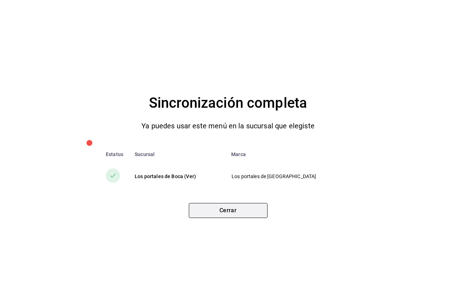
click at [245, 214] on button "Cerrar" at bounding box center [228, 210] width 79 height 15
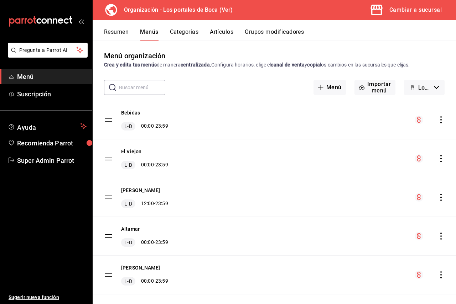
scroll to position [0, 0]
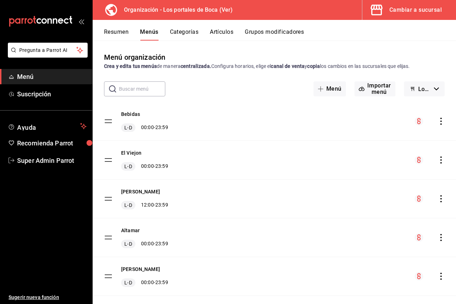
click at [385, 16] on span "button" at bounding box center [377, 10] width 17 height 14
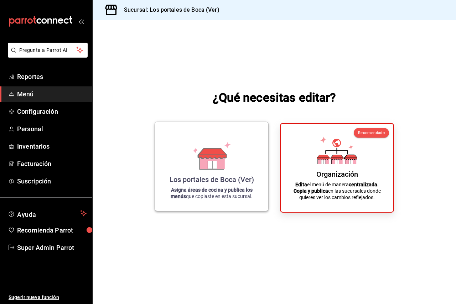
click at [199, 154] on icon at bounding box center [212, 153] width 28 height 10
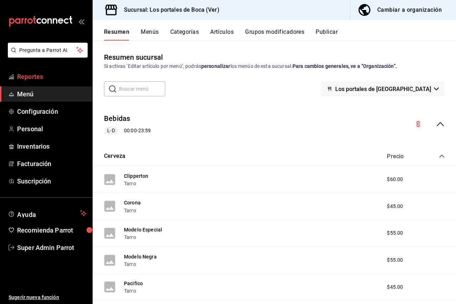
click at [48, 79] on span "Reportes" at bounding box center [51, 77] width 69 height 10
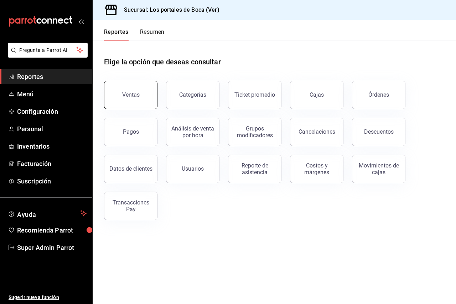
click at [138, 84] on button "Ventas" at bounding box center [130, 95] width 53 height 28
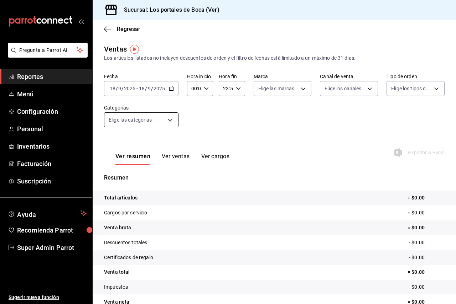
click at [153, 116] on body "Pregunta a Parrot AI Reportes Menú Configuración Personal Inventarios Facturaci…" at bounding box center [228, 152] width 456 height 304
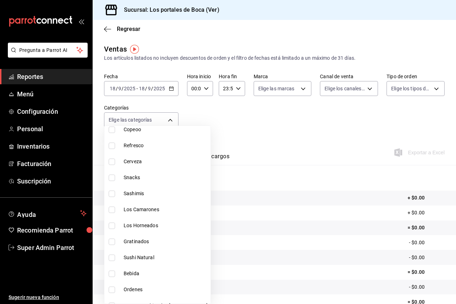
scroll to position [142, 0]
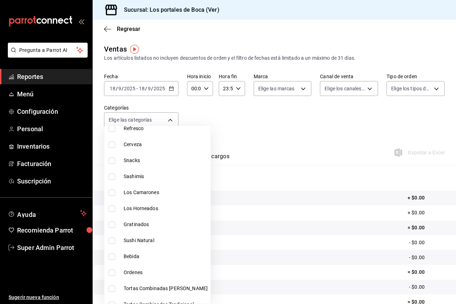
click at [158, 253] on span "Bebida" at bounding box center [166, 256] width 84 height 7
type input "64405267-e0e4-4bd5-afcc-f542254ccf21"
checkbox input "true"
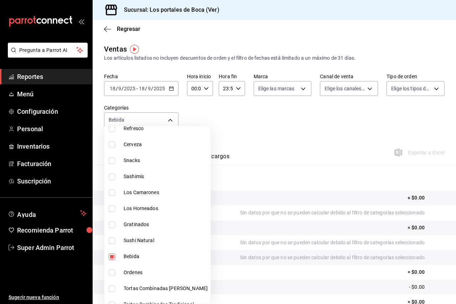
click at [252, 143] on div at bounding box center [228, 152] width 456 height 304
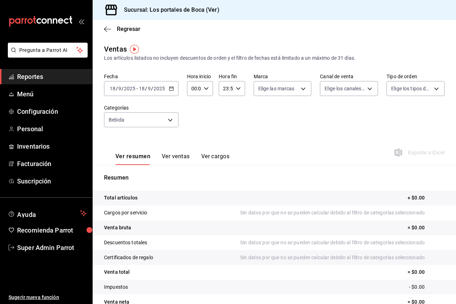
click at [158, 205] on tr "Total artículos + $0.00" at bounding box center [274, 198] width 363 height 15
click at [162, 211] on tr "Cargos por servicio Sin datos por que no se pueden calcular debido al filtro de…" at bounding box center [274, 213] width 363 height 15
click at [245, 213] on p "Sin datos por que no se pueden calcular debido al filtro de categorías seleccio…" at bounding box center [342, 212] width 204 height 7
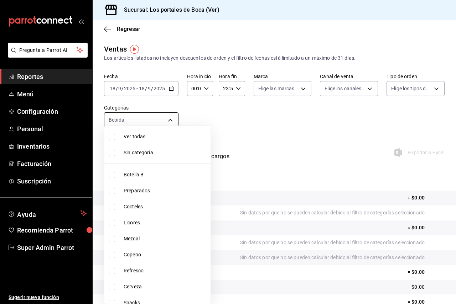
click at [163, 123] on body "Pregunta a Parrot AI Reportes Menú Configuración Personal Inventarios Facturaci…" at bounding box center [228, 152] width 456 height 304
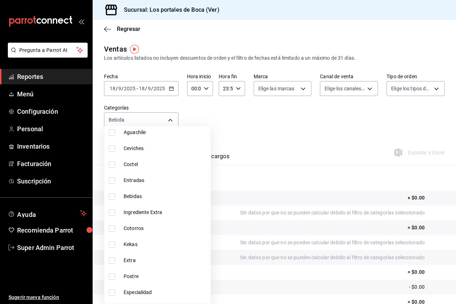
scroll to position [427, 0]
click at [141, 190] on li "Bebidas" at bounding box center [157, 196] width 106 height 16
type input "64405267-e0e4-4bd5-afcc-f542254ccf21,bbe68731-896f-46a0-b75e-ebefdc833992"
checkbox input "true"
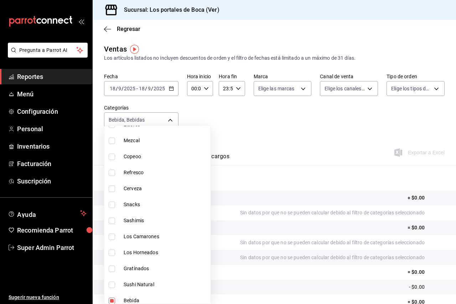
scroll to position [93, 0]
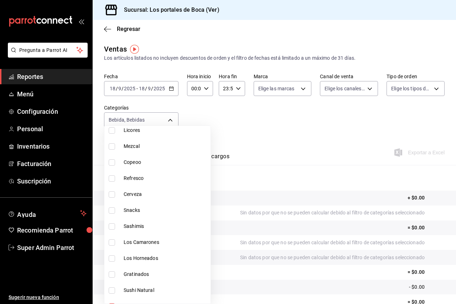
click at [156, 174] on li "Refresco" at bounding box center [157, 178] width 106 height 16
type input "64405267-e0e4-4bd5-afcc-f542254ccf21,bbe68731-896f-46a0-b75e-ebefdc833992,f87a1…"
checkbox input "true"
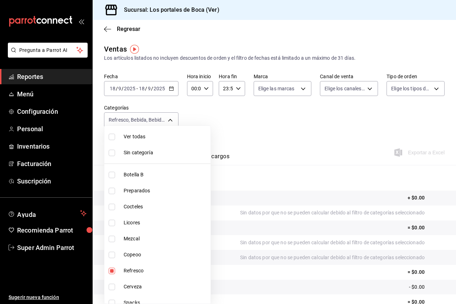
click at [172, 166] on ul "Ver todas Sin categoría Botella B Preparados Cocteles Licores Mezcal Copeoo Ref…" at bounding box center [157, 215] width 106 height 178
click at [171, 168] on li "Botella B" at bounding box center [157, 175] width 106 height 16
type input "64405267-e0e4-4bd5-afcc-f542254ccf21,bbe68731-896f-46a0-b75e-ebefdc833992,f87a1…"
checkbox input "true"
click at [141, 210] on span "Cocteles" at bounding box center [166, 206] width 84 height 7
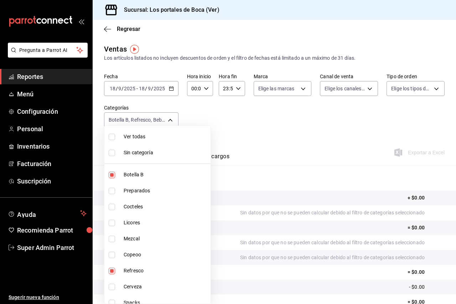
type input "64405267-e0e4-4bd5-afcc-f542254ccf21,bbe68731-896f-46a0-b75e-ebefdc833992,f87a1…"
checkbox input "true"
click at [140, 224] on span "Licores" at bounding box center [166, 222] width 84 height 7
type input "64405267-e0e4-4bd5-afcc-f542254ccf21,bbe68731-896f-46a0-b75e-ebefdc833992,f87a1…"
checkbox input "true"
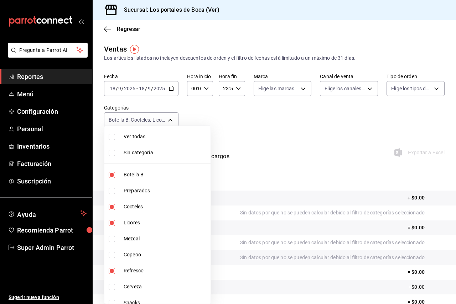
click at [146, 241] on span "Mezcal" at bounding box center [166, 238] width 84 height 7
type input "64405267-e0e4-4bd5-afcc-f542254ccf21,bbe68731-896f-46a0-b75e-ebefdc833992,f87a1…"
checkbox input "true"
click at [141, 194] on span "Preparados" at bounding box center [166, 190] width 84 height 7
type input "64405267-e0e4-4bd5-afcc-f542254ccf21,bbe68731-896f-46a0-b75e-ebefdc833992,f87a1…"
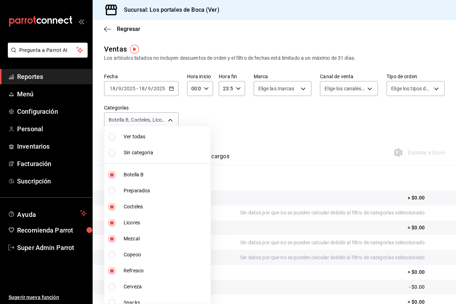
checkbox input "true"
click at [149, 252] on span "Copeoo" at bounding box center [166, 254] width 84 height 7
type input "64405267-e0e4-4bd5-afcc-f542254ccf21,bbe68731-896f-46a0-b75e-ebefdc833992,f87a1…"
click at [237, 142] on div at bounding box center [228, 152] width 456 height 304
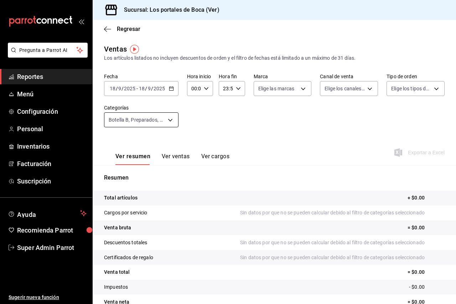
click at [148, 124] on body "Pregunta a Parrot AI Reportes Menú Configuración Personal Inventarios Facturaci…" at bounding box center [228, 152] width 456 height 304
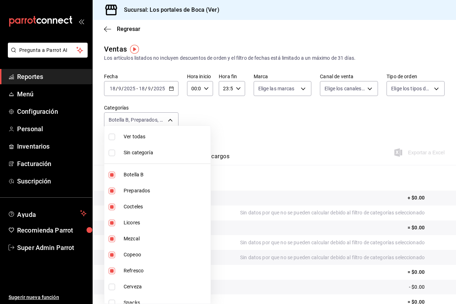
click at [141, 185] on li "Preparados" at bounding box center [157, 191] width 106 height 16
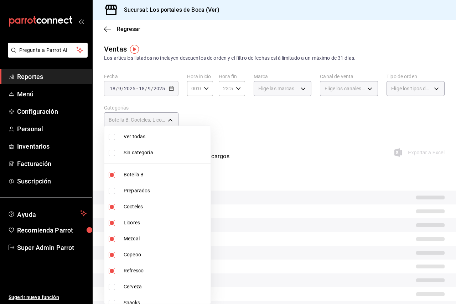
drag, startPoint x: 138, startPoint y: 210, endPoint x: 135, endPoint y: 221, distance: 11.7
click at [138, 210] on span "Cocteles" at bounding box center [166, 206] width 84 height 7
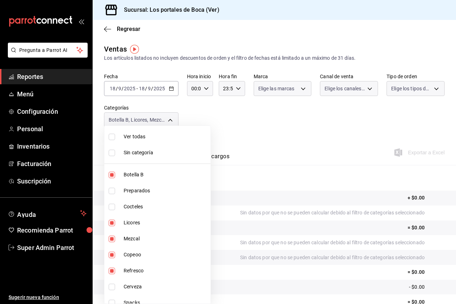
click at [135, 230] on li "Licores" at bounding box center [157, 223] width 106 height 16
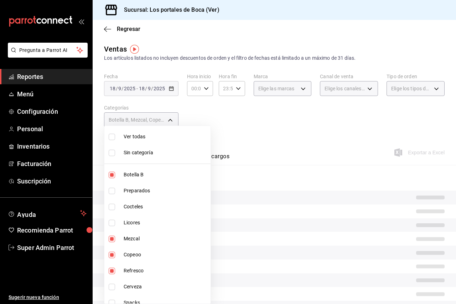
drag, startPoint x: 136, startPoint y: 243, endPoint x: 137, endPoint y: 251, distance: 7.9
click at [136, 243] on li "Mezcal" at bounding box center [157, 239] width 106 height 16
click at [140, 259] on li "Copeoo" at bounding box center [157, 255] width 106 height 16
click at [141, 266] on li "Refresco" at bounding box center [157, 271] width 106 height 16
click at [141, 175] on span "Botella B" at bounding box center [166, 174] width 84 height 7
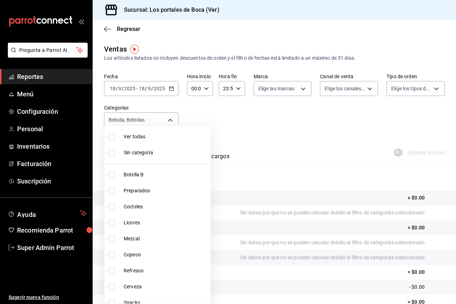
click at [265, 138] on div at bounding box center [228, 152] width 456 height 304
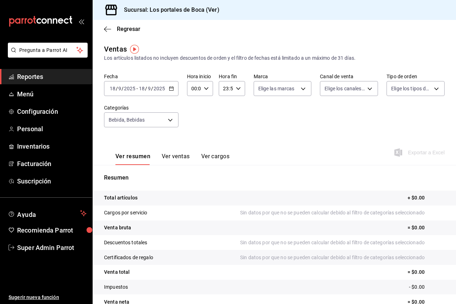
click at [155, 93] on div "[DATE] [DATE] - [DATE] [DATE]" at bounding box center [141, 88] width 74 height 15
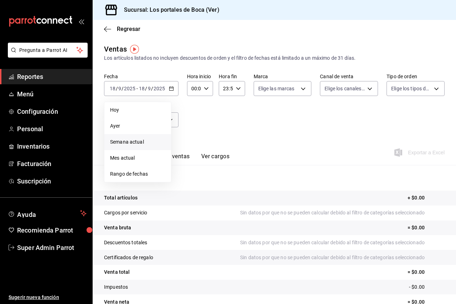
click at [152, 143] on span "Semana actual" at bounding box center [137, 141] width 55 height 7
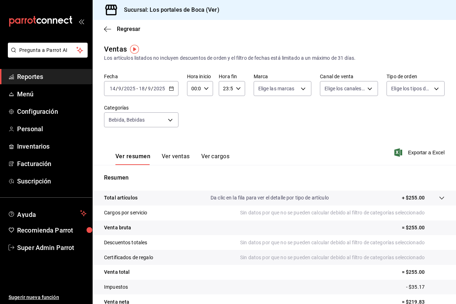
click at [163, 90] on input "2025" at bounding box center [159, 89] width 12 height 6
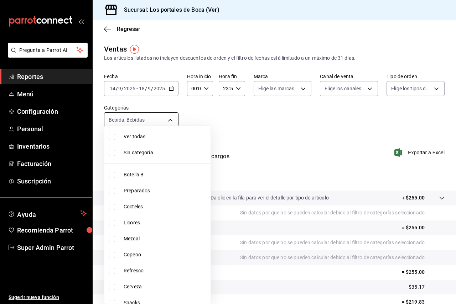
click at [157, 121] on body "Pregunta a Parrot AI Reportes Menú Configuración Personal Inventarios Facturaci…" at bounding box center [228, 152] width 456 height 304
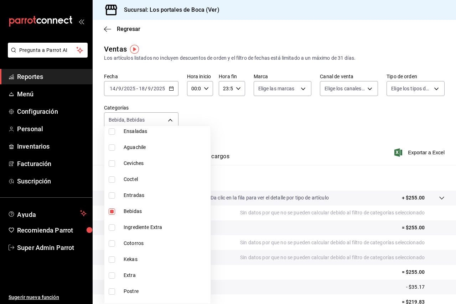
scroll to position [456, 0]
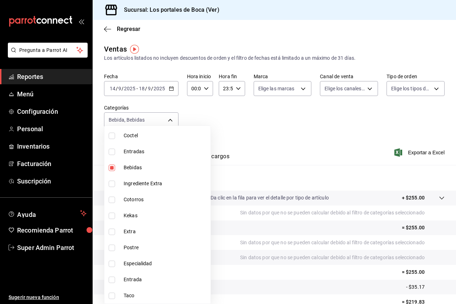
click at [142, 174] on li "Bebidas" at bounding box center [157, 168] width 106 height 16
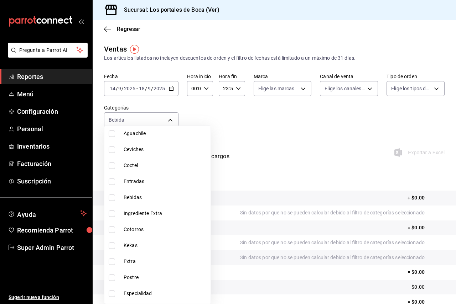
scroll to position [456, 0]
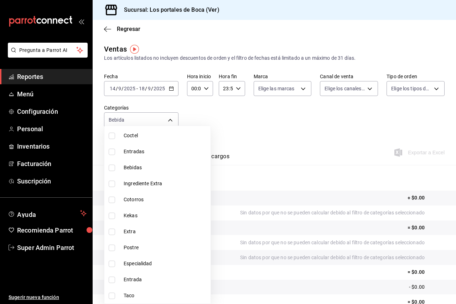
click at [150, 172] on li "Bebidas" at bounding box center [157, 168] width 106 height 16
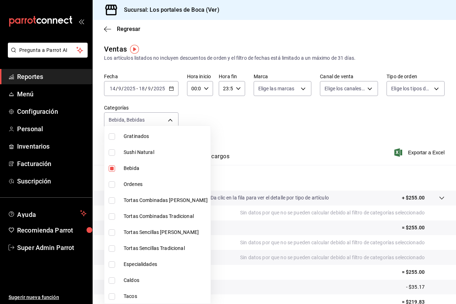
scroll to position [226, 0]
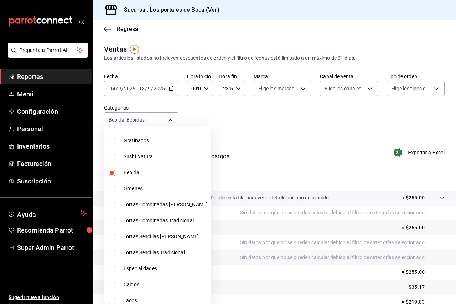
click at [161, 173] on span "Bebida" at bounding box center [166, 172] width 84 height 7
click at [169, 175] on span "Bebida" at bounding box center [166, 172] width 84 height 7
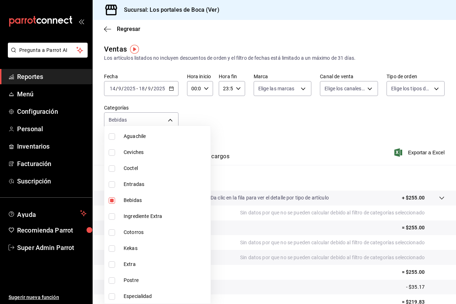
scroll to position [456, 0]
click at [149, 168] on span "Bebidas" at bounding box center [166, 167] width 84 height 7
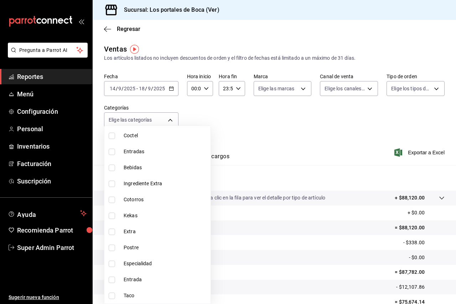
click at [214, 115] on div at bounding box center [228, 152] width 456 height 304
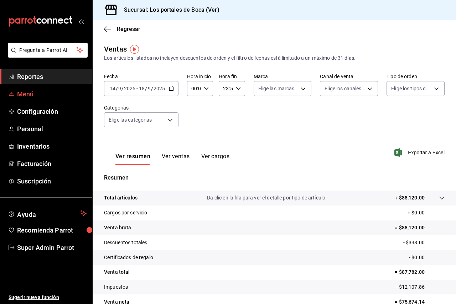
click at [36, 96] on span "Menú" at bounding box center [51, 94] width 69 height 10
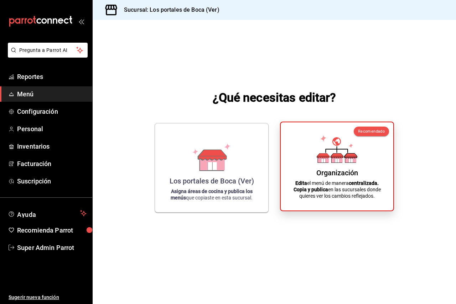
click at [384, 188] on p "Edita el menú de manera centralizada. Copia y publica en las sucursales donde q…" at bounding box center [336, 189] width 95 height 19
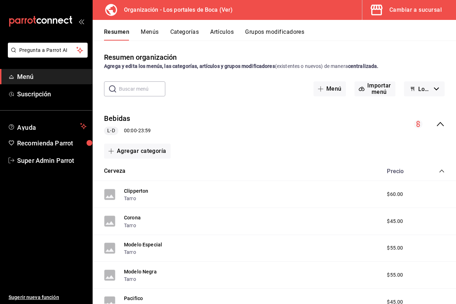
click at [150, 33] on button "Menús" at bounding box center [150, 34] width 18 height 12
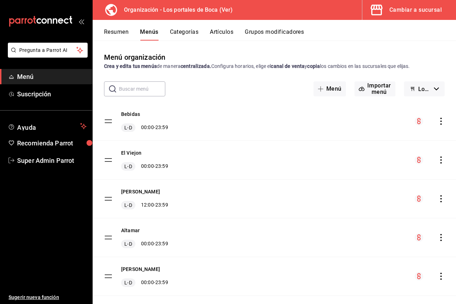
click at [221, 33] on button "Artículos" at bounding box center [221, 34] width 23 height 12
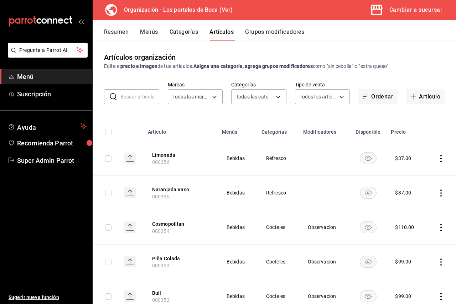
click at [110, 132] on input "checkbox" at bounding box center [108, 132] width 6 height 6
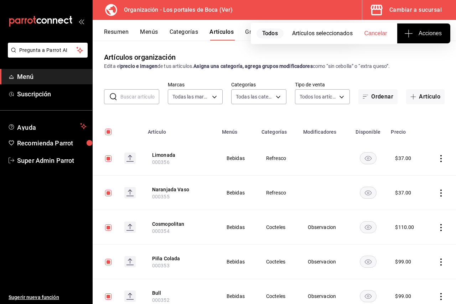
click at [405, 38] on button "Acciones" at bounding box center [423, 33] width 53 height 20
click at [414, 54] on span "Agregar tipo" at bounding box center [423, 55] width 42 height 7
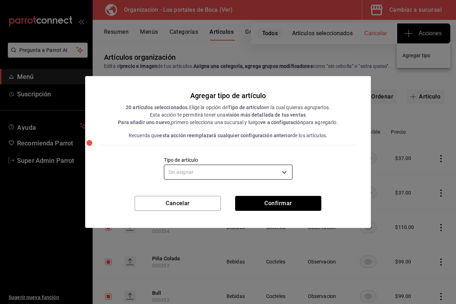
click at [226, 175] on body "Pregunta a Parrot AI Menú Suscripción Ayuda Recomienda Parrot Super Admin Parro…" at bounding box center [228, 152] width 456 height 304
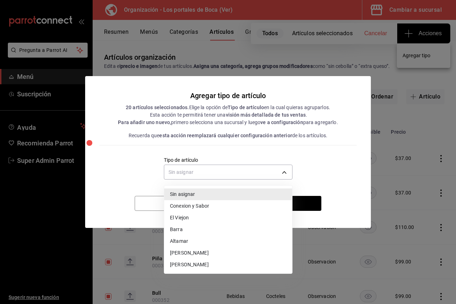
click at [319, 66] on div at bounding box center [228, 152] width 456 height 304
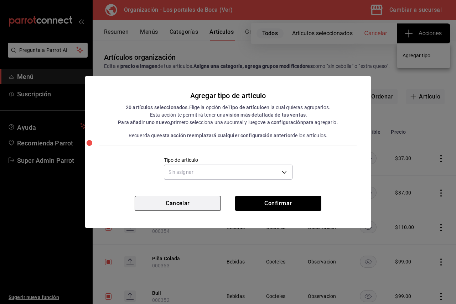
drag, startPoint x: 189, startPoint y: 205, endPoint x: 186, endPoint y: 202, distance: 3.8
click at [189, 205] on button "Cancelar" at bounding box center [178, 203] width 86 height 15
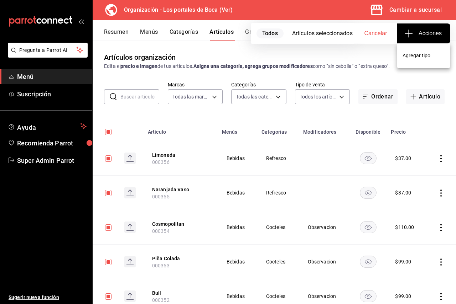
click at [41, 79] on div at bounding box center [228, 152] width 456 height 304
click at [409, 11] on div "Cambiar a sucursal" at bounding box center [415, 10] width 52 height 10
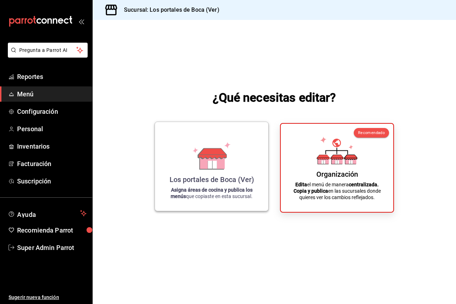
click at [192, 149] on icon at bounding box center [211, 156] width 41 height 28
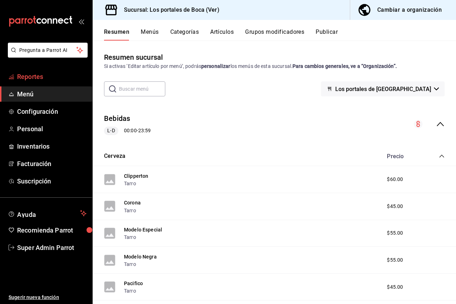
click at [43, 78] on span "Reportes" at bounding box center [51, 77] width 69 height 10
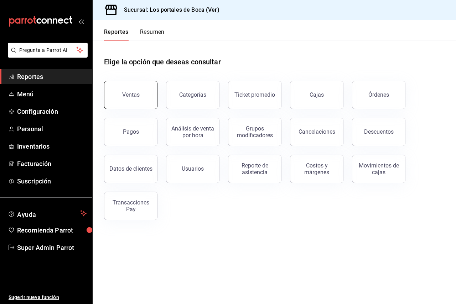
click at [133, 94] on div "Ventas" at bounding box center [130, 94] width 17 height 7
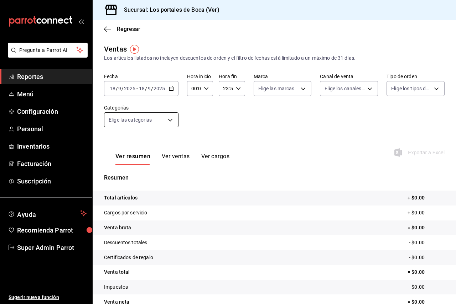
click at [147, 121] on body "Pregunta a Parrot AI Reportes Menú Configuración Personal Inventarios Facturaci…" at bounding box center [228, 152] width 456 height 304
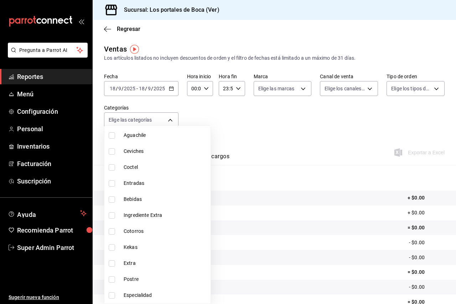
scroll to position [456, 0]
click at [271, 118] on div at bounding box center [228, 152] width 456 height 304
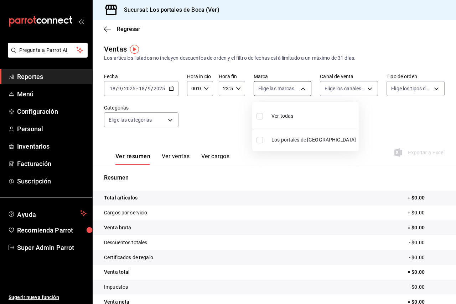
click at [291, 89] on body "Pregunta a Parrot AI Reportes Menú Configuración Personal Inventarios Facturaci…" at bounding box center [228, 152] width 456 height 304
click at [291, 89] on div at bounding box center [228, 152] width 456 height 304
click at [46, 94] on span "Menú" at bounding box center [51, 94] width 69 height 10
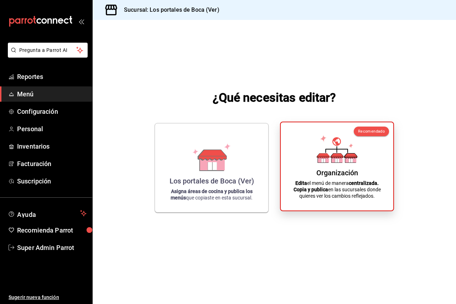
click at [362, 147] on div "Organización Edita el menú de manera centralizada. Copia y publica en las sucur…" at bounding box center [336, 166] width 95 height 77
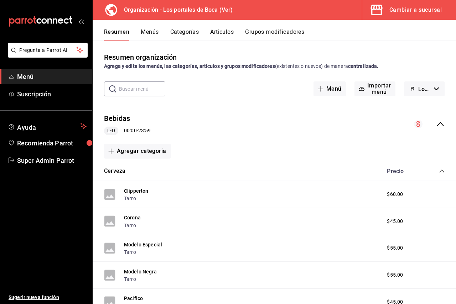
click at [32, 74] on span "Menú" at bounding box center [51, 77] width 69 height 10
click at [370, 8] on icon "button" at bounding box center [376, 10] width 14 height 14
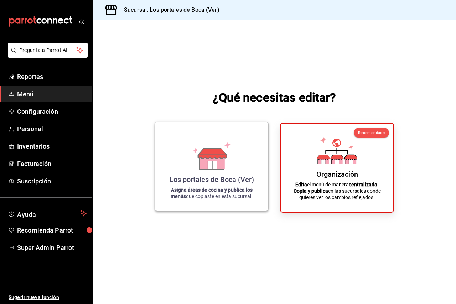
click at [199, 153] on icon at bounding box center [211, 156] width 41 height 28
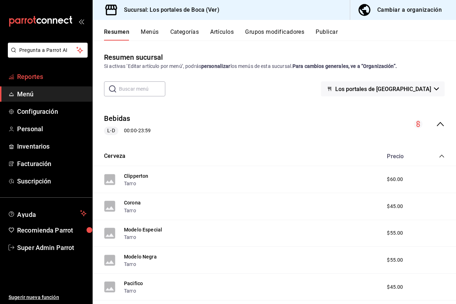
click at [43, 74] on span "Reportes" at bounding box center [51, 77] width 69 height 10
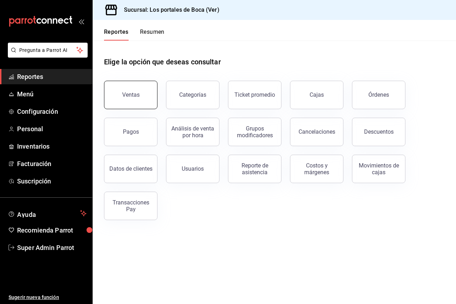
click at [116, 93] on button "Ventas" at bounding box center [130, 95] width 53 height 28
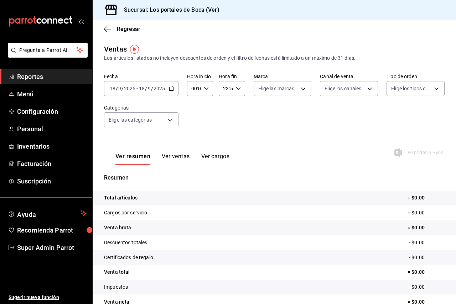
click at [119, 91] on input "9" at bounding box center [120, 89] width 4 height 6
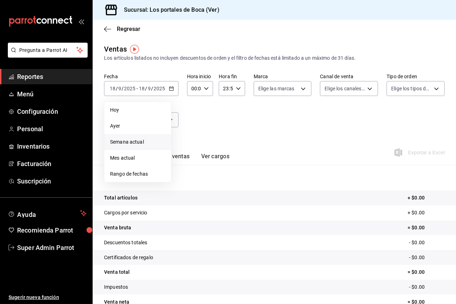
click at [116, 143] on span "Semana actual" at bounding box center [137, 141] width 55 height 7
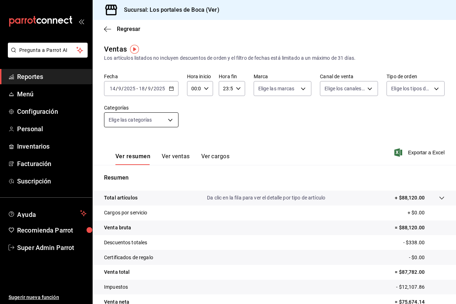
click at [169, 122] on body "Pregunta a Parrot AI Reportes Menú Configuración Personal Inventarios Facturaci…" at bounding box center [228, 152] width 456 height 304
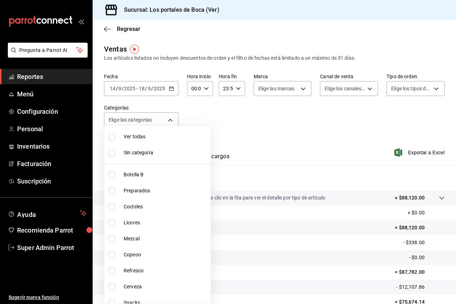
click at [273, 122] on div at bounding box center [228, 152] width 456 height 304
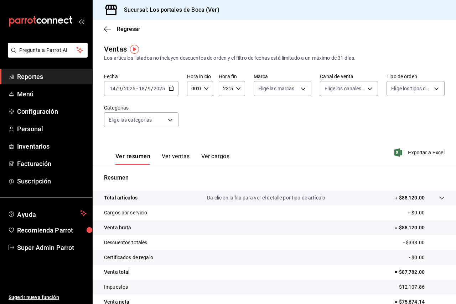
click at [111, 116] on body "Pregunta a Parrot AI Reportes Menú Configuración Personal Inventarios Facturaci…" at bounding box center [228, 152] width 456 height 304
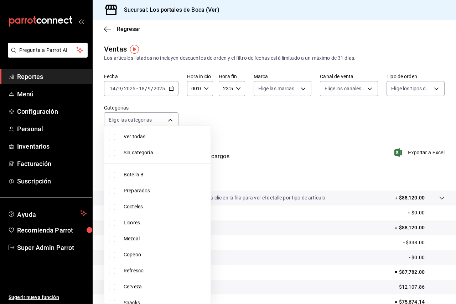
click at [112, 137] on input "checkbox" at bounding box center [112, 137] width 6 height 6
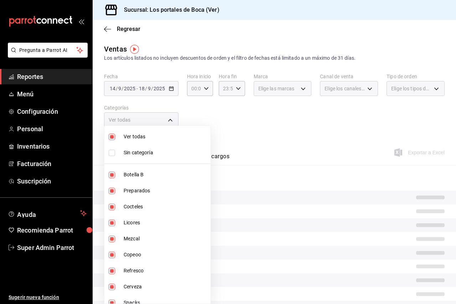
click at [120, 153] on li "Sin categoría" at bounding box center [157, 153] width 106 height 16
click at [251, 125] on div at bounding box center [228, 152] width 456 height 304
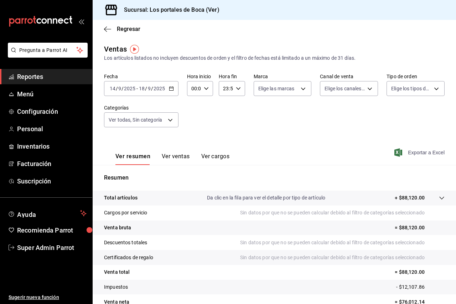
click at [408, 151] on span "Exportar a Excel" at bounding box center [419, 152] width 49 height 9
click at [27, 92] on span "Menú" at bounding box center [51, 94] width 69 height 10
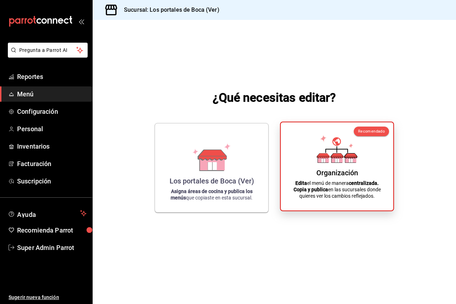
click at [357, 178] on div "Organización Edita el menú de manera centralizada. Copia y publica en las sucur…" at bounding box center [336, 166] width 95 height 77
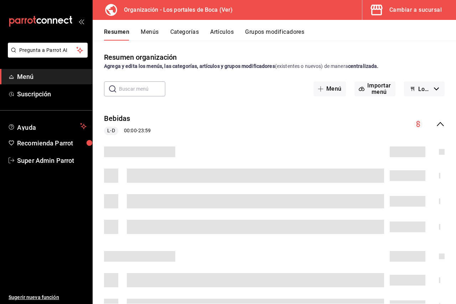
click at [189, 35] on button "Categorías" at bounding box center [184, 34] width 29 height 12
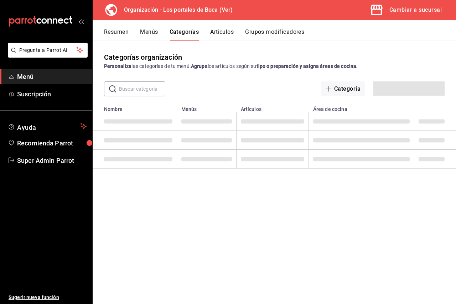
click at [140, 35] on button "Menús" at bounding box center [149, 34] width 18 height 12
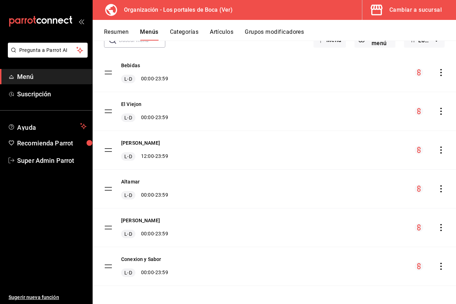
scroll to position [51, 0]
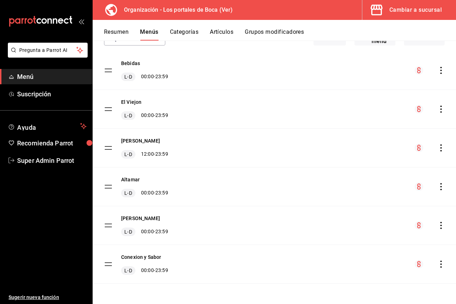
click at [437, 110] on icon "actions" at bounding box center [440, 109] width 7 height 7
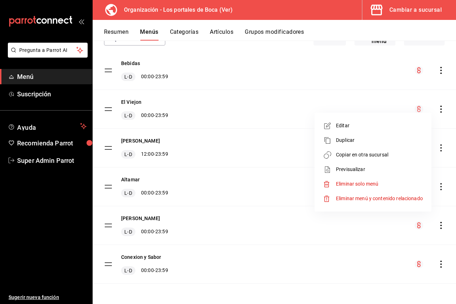
click at [373, 157] on span "Copiar en otra sucursal" at bounding box center [379, 154] width 87 height 7
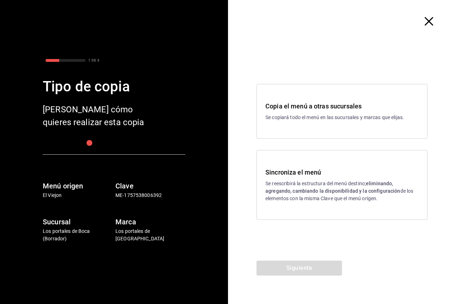
click at [322, 182] on p "Se reescribirá la estructura del menú destino; eliminando, agregando, cambiando…" at bounding box center [341, 191] width 153 height 22
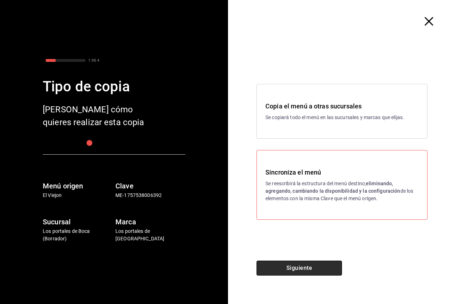
click at [300, 268] on button "Siguiente" at bounding box center [298, 268] width 85 height 15
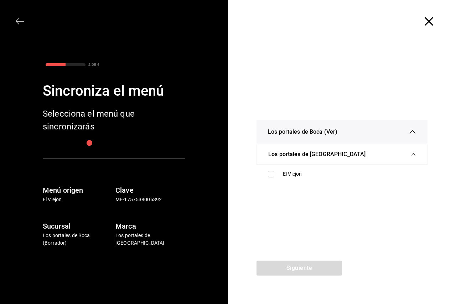
click at [329, 167] on ul "El Viejon" at bounding box center [341, 174] width 171 height 19
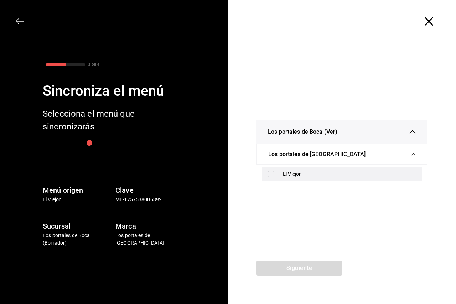
click at [325, 176] on div "El Viejon" at bounding box center [349, 173] width 133 height 7
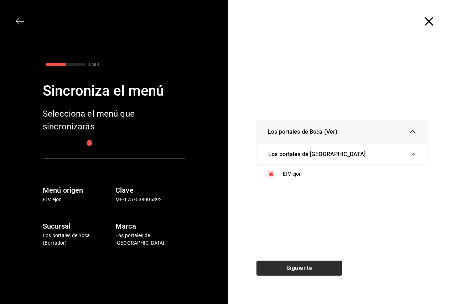
click at [309, 262] on button "Siguiente" at bounding box center [298, 268] width 85 height 15
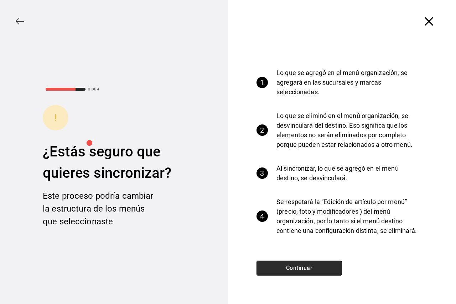
click at [309, 264] on button "Continuar" at bounding box center [298, 268] width 85 height 15
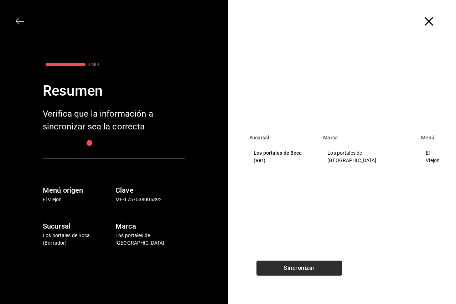
click at [309, 264] on button "Sincronizar" at bounding box center [298, 268] width 85 height 15
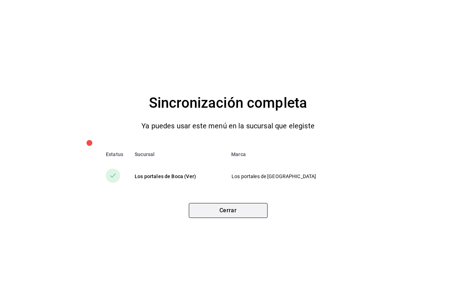
click at [264, 211] on button "Cerrar" at bounding box center [228, 210] width 79 height 15
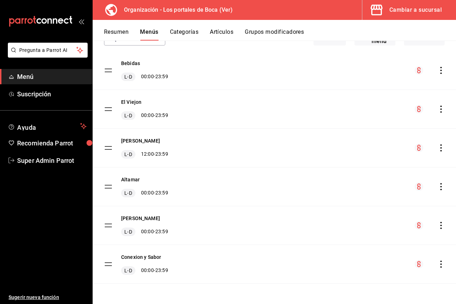
click at [39, 77] on span "Menú" at bounding box center [51, 77] width 69 height 10
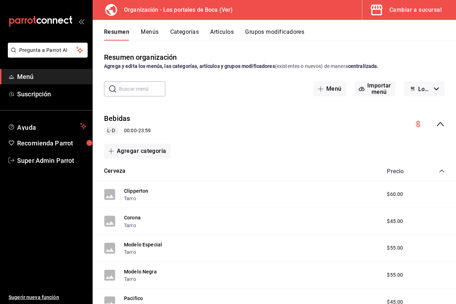
click at [416, 12] on div "Cambiar a sucursal" at bounding box center [415, 10] width 52 height 10
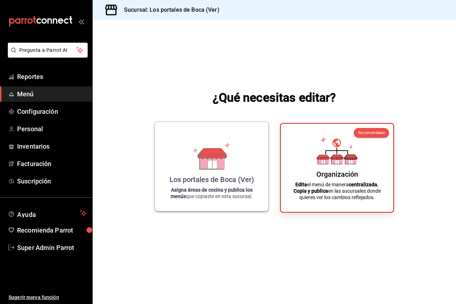
click at [211, 141] on div "Los portales de Boca (Ver) Asigna áreas de cocina y publica los menús que copia…" at bounding box center [211, 167] width 96 height 78
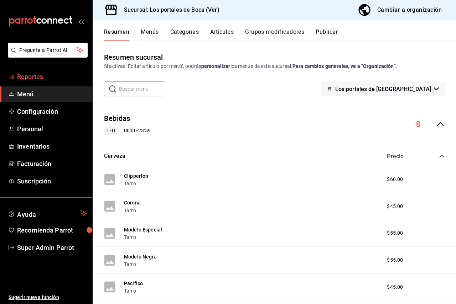
click at [41, 79] on span "Reportes" at bounding box center [51, 77] width 69 height 10
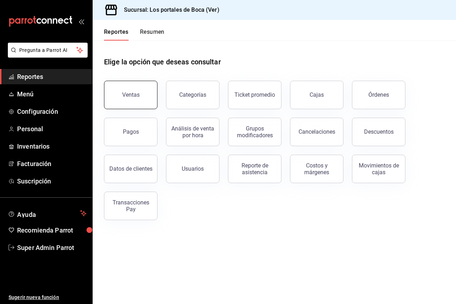
click at [137, 95] on div "Ventas" at bounding box center [130, 94] width 17 height 7
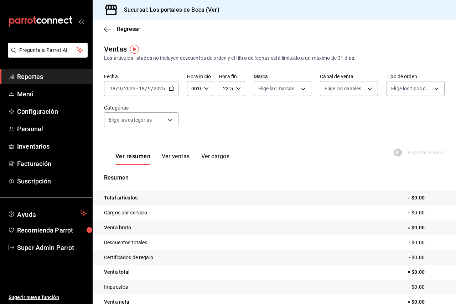
click at [140, 89] on input "18" at bounding box center [141, 89] width 6 height 6
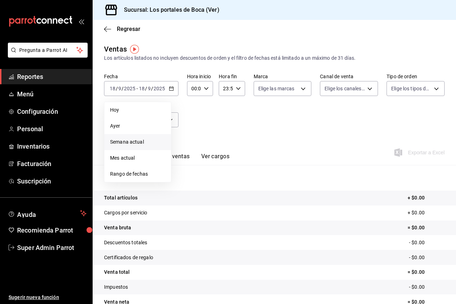
click at [133, 140] on span "Semana actual" at bounding box center [137, 141] width 55 height 7
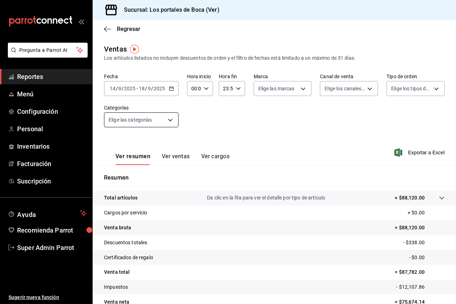
click at [143, 122] on body "Pregunta a Parrot AI Reportes Menú Configuración Personal Inventarios Facturaci…" at bounding box center [228, 152] width 456 height 304
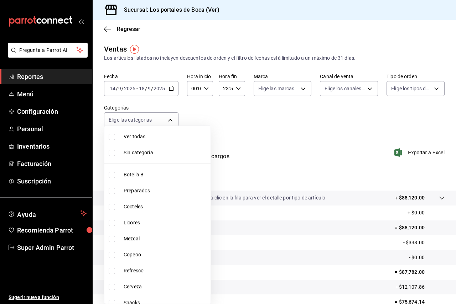
click at [141, 138] on span "Ver todas" at bounding box center [166, 136] width 84 height 7
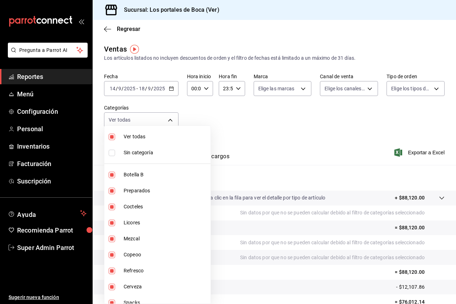
click at [133, 152] on span "Sin categoría" at bounding box center [166, 152] width 84 height 7
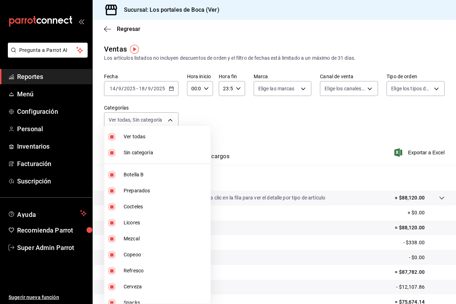
click at [255, 117] on div at bounding box center [228, 152] width 456 height 304
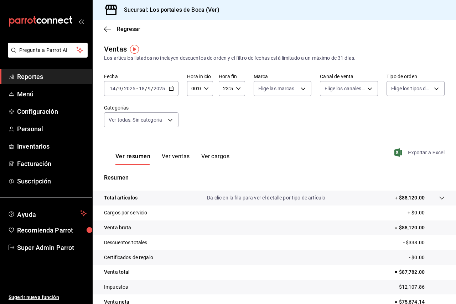
click at [420, 152] on span "Exportar a Excel" at bounding box center [419, 152] width 49 height 9
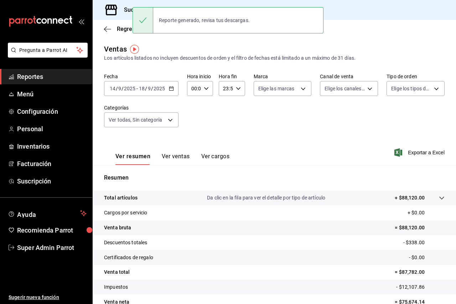
click at [421, 44] on div "Ventas Los artículos listados no incluyen descuentos de orden y el filtro de fe…" at bounding box center [274, 53] width 340 height 18
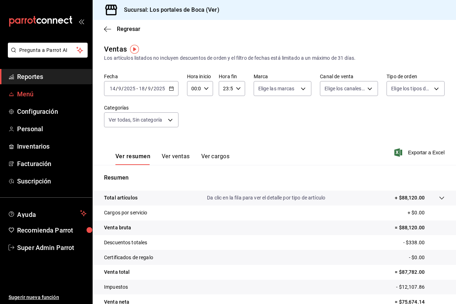
click at [32, 93] on span "Menú" at bounding box center [51, 94] width 69 height 10
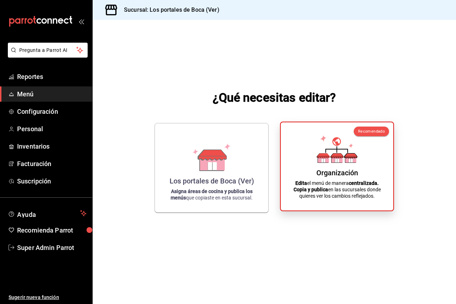
click at [323, 152] on icon at bounding box center [336, 149] width 41 height 28
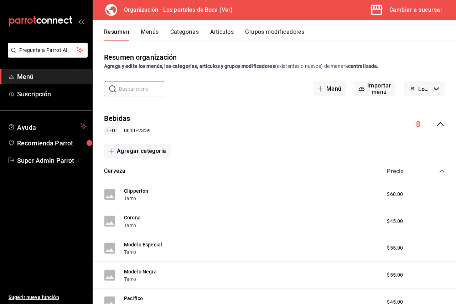
click at [149, 30] on button "Menús" at bounding box center [150, 34] width 18 height 12
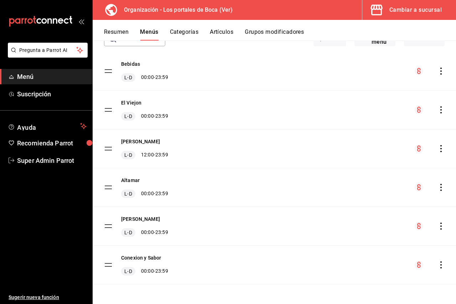
scroll to position [51, 0]
click at [437, 145] on icon "actions" at bounding box center [440, 148] width 7 height 7
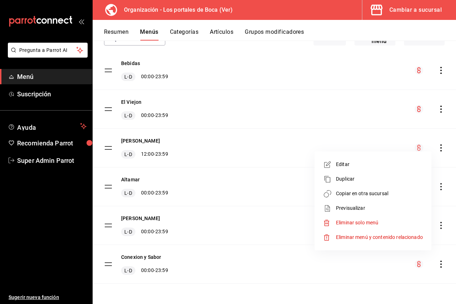
click at [365, 195] on span "Copiar en otra sucursal" at bounding box center [379, 193] width 87 height 7
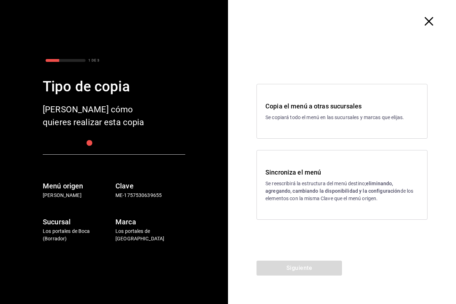
click at [314, 172] on h3 "Sincroniza el menú" at bounding box center [341, 173] width 153 height 10
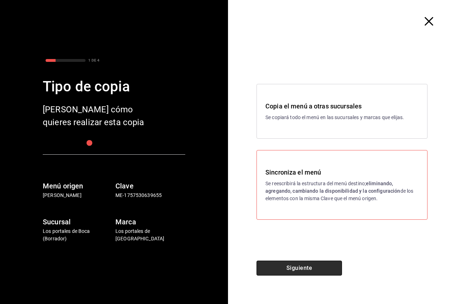
click at [325, 262] on button "Siguiente" at bounding box center [298, 268] width 85 height 15
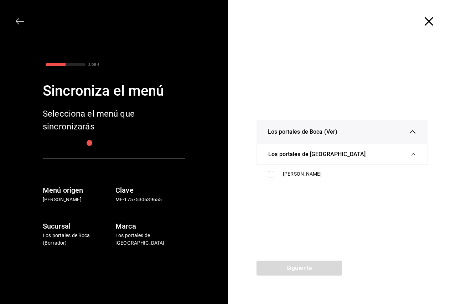
click at [310, 166] on ul "[PERSON_NAME]" at bounding box center [341, 174] width 171 height 19
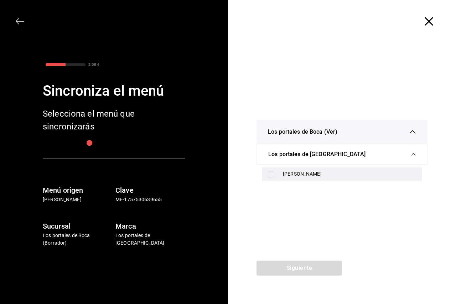
click at [308, 176] on div "[PERSON_NAME]" at bounding box center [349, 173] width 133 height 7
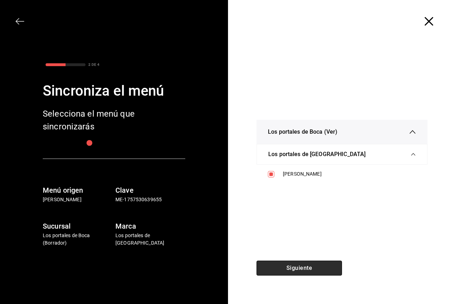
click at [314, 266] on button "Siguiente" at bounding box center [298, 268] width 85 height 15
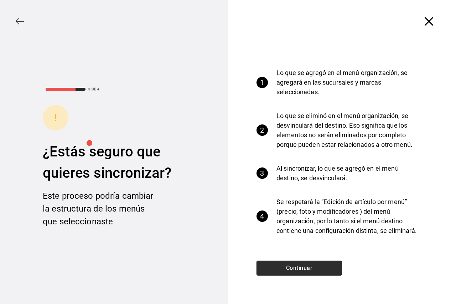
click at [306, 271] on button "Continuar" at bounding box center [298, 268] width 85 height 15
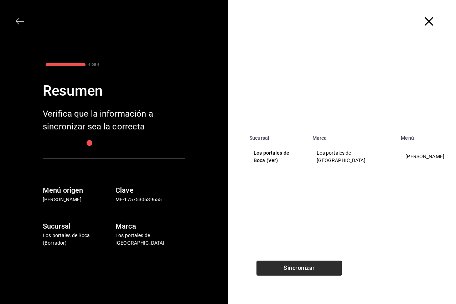
click at [306, 270] on button "Sincronizar" at bounding box center [298, 268] width 85 height 15
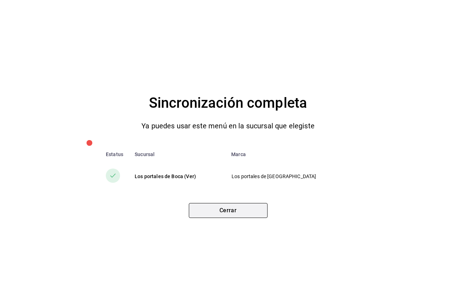
click at [232, 214] on button "Cerrar" at bounding box center [228, 210] width 79 height 15
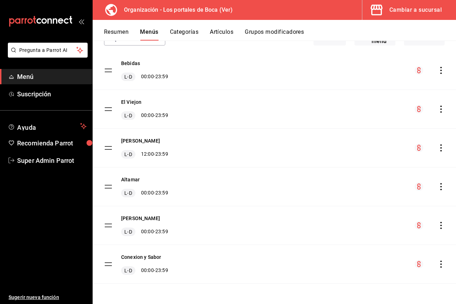
click at [437, 186] on icon "actions" at bounding box center [440, 186] width 7 height 7
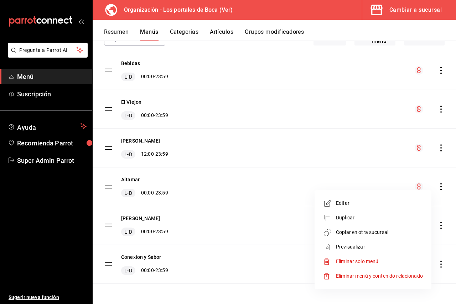
click at [362, 236] on span "Copiar en otra sucursal" at bounding box center [379, 232] width 87 height 7
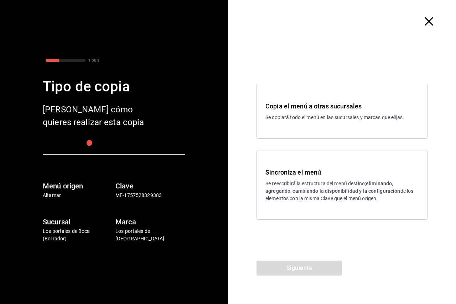
click at [308, 178] on div "Sincroniza el menú Se reescribirá la estructura del menú destino; eliminando, a…" at bounding box center [341, 185] width 153 height 35
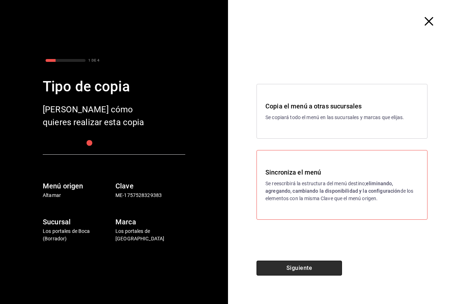
click at [299, 265] on button "Siguiente" at bounding box center [298, 268] width 85 height 15
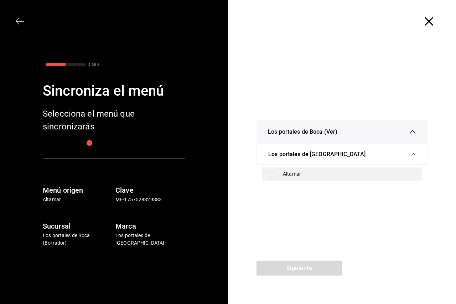
click at [284, 177] on div "Altamar" at bounding box center [349, 173] width 133 height 7
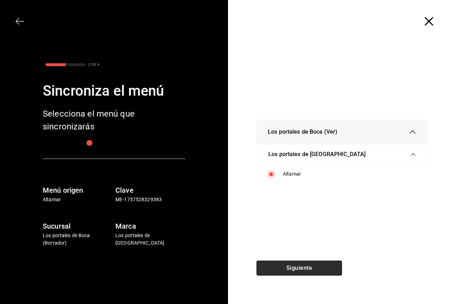
click at [293, 262] on button "Siguiente" at bounding box center [298, 268] width 85 height 15
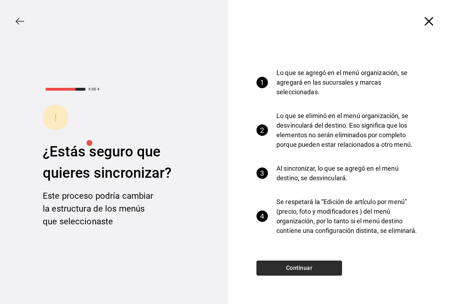
click at [293, 264] on button "Continuar" at bounding box center [298, 268] width 85 height 15
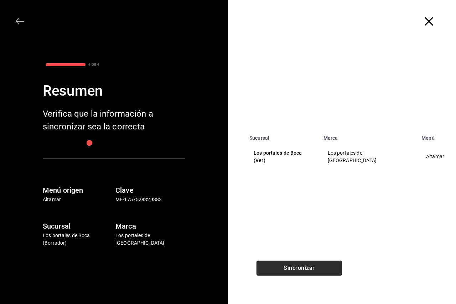
click at [293, 264] on button "Sincronizar" at bounding box center [298, 268] width 85 height 15
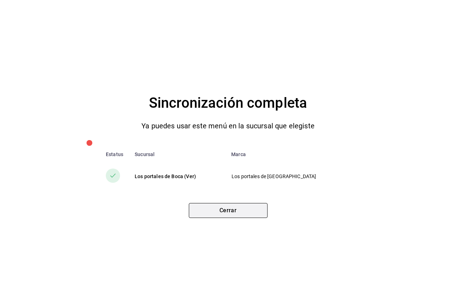
click at [243, 210] on button "Cerrar" at bounding box center [228, 210] width 79 height 15
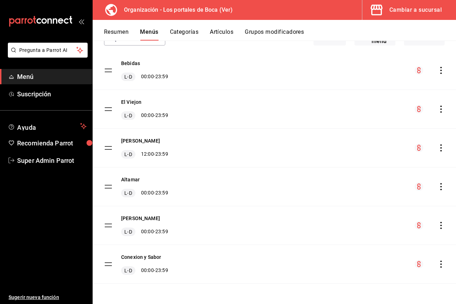
click at [437, 224] on icon "actions" at bounding box center [440, 225] width 7 height 7
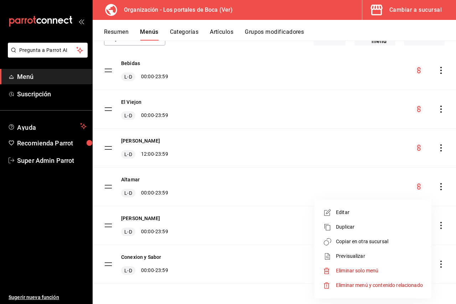
click at [374, 243] on span "Copiar en otra sucursal" at bounding box center [379, 241] width 87 height 7
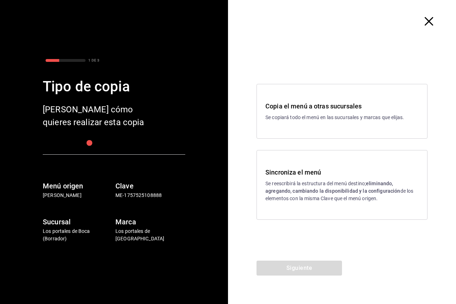
click at [274, 196] on p "Se reescribirá la estructura del menú destino; eliminando, agregando, cambiando…" at bounding box center [341, 191] width 153 height 22
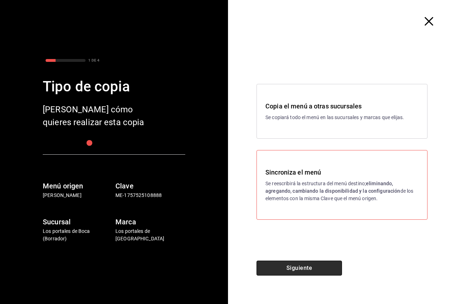
click at [309, 261] on button "Siguiente" at bounding box center [298, 268] width 85 height 15
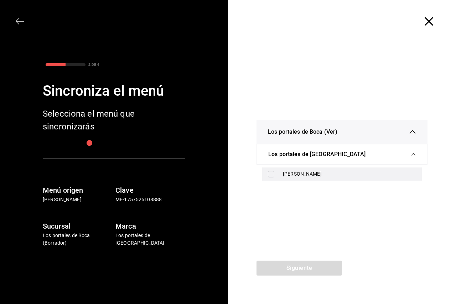
click at [308, 172] on div "[PERSON_NAME]" at bounding box center [349, 173] width 133 height 7
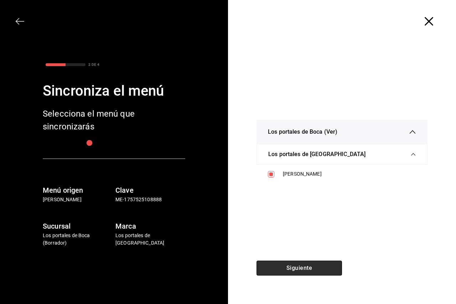
click at [309, 270] on button "Siguiente" at bounding box center [298, 268] width 85 height 15
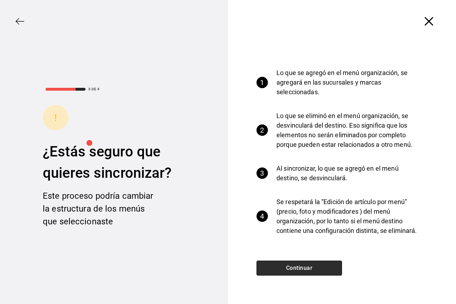
click at [309, 268] on button "Continuar" at bounding box center [298, 268] width 85 height 15
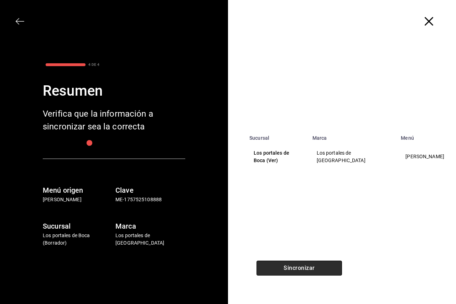
click at [309, 268] on button "Sincronizar" at bounding box center [298, 268] width 85 height 15
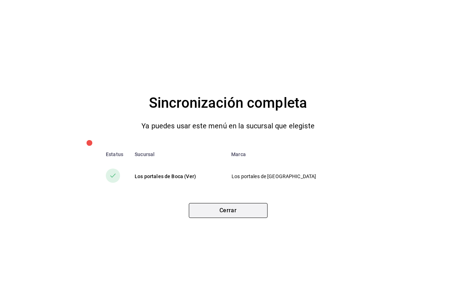
click at [245, 218] on button "Cerrar" at bounding box center [228, 210] width 79 height 15
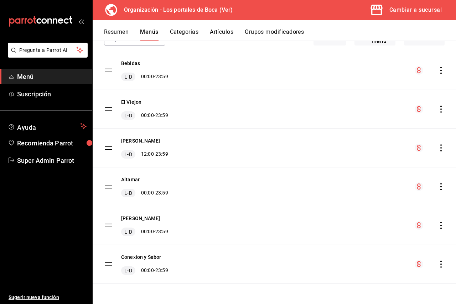
click at [438, 264] on icon "actions" at bounding box center [440, 264] width 7 height 7
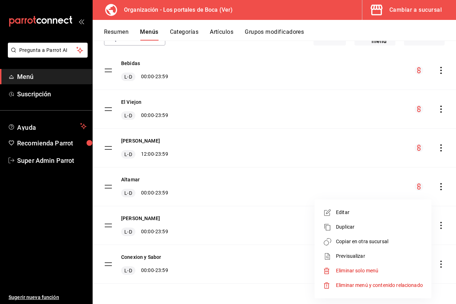
click at [375, 244] on span "Copiar en otra sucursal" at bounding box center [379, 241] width 87 height 7
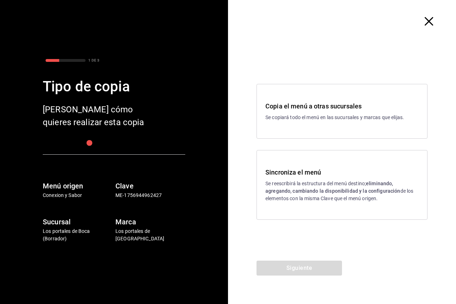
click at [335, 188] on strong "eliminando, agregando, cambiando la disponibilidad y la configuración" at bounding box center [332, 187] width 135 height 13
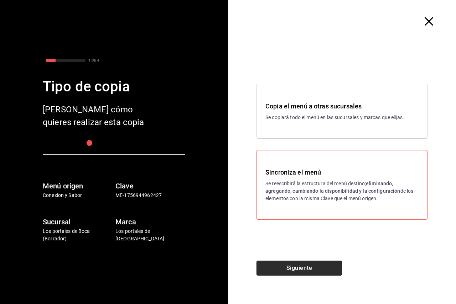
click at [312, 262] on button "Siguiente" at bounding box center [298, 268] width 85 height 15
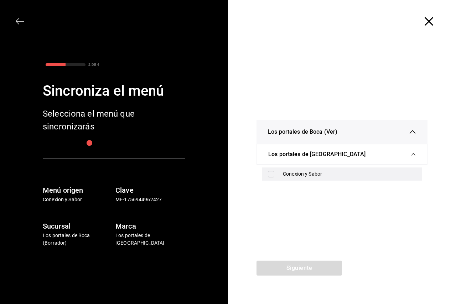
click at [304, 176] on div "Conexion y Sabor" at bounding box center [349, 173] width 133 height 7
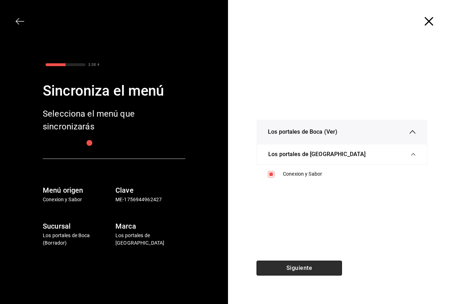
click at [303, 270] on button "Siguiente" at bounding box center [298, 268] width 85 height 15
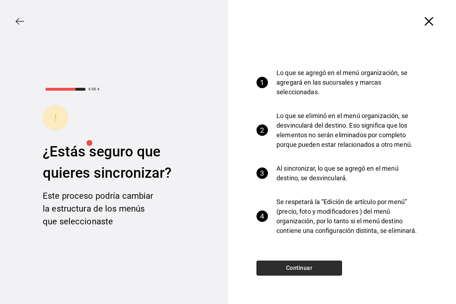
click at [303, 270] on button "Continuar" at bounding box center [298, 268] width 85 height 15
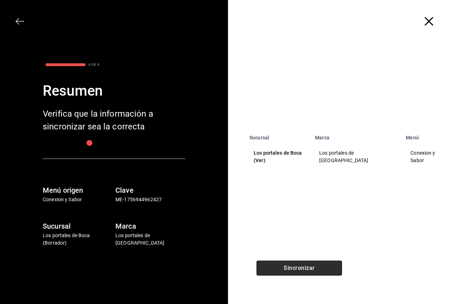
click at [303, 270] on button "Sincronizar" at bounding box center [298, 268] width 85 height 15
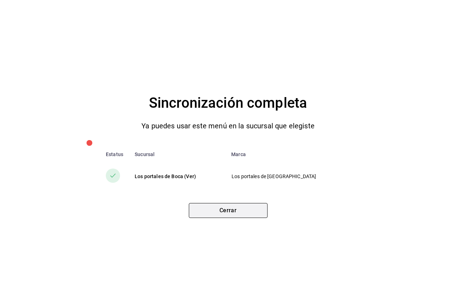
click at [262, 211] on button "Cerrar" at bounding box center [228, 210] width 79 height 15
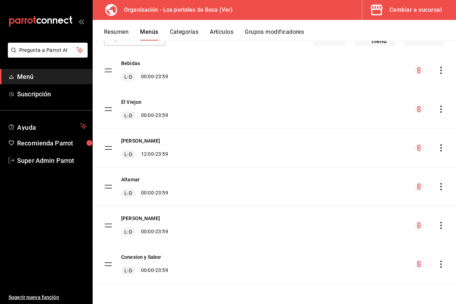
click at [396, 10] on div "Cambiar a sucursal" at bounding box center [415, 10] width 52 height 10
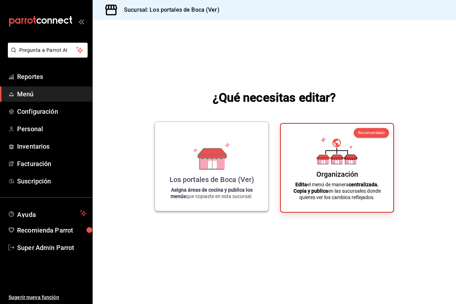
click at [173, 153] on div "Los portales de Boca (Ver) Asigna áreas de cocina y publica los menús que copia…" at bounding box center [211, 167] width 96 height 78
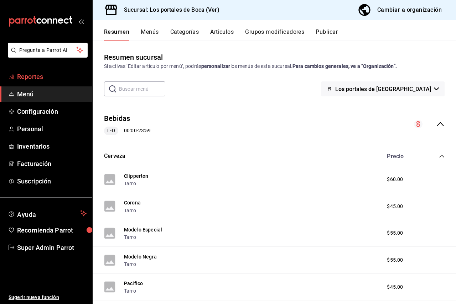
click at [57, 74] on span "Reportes" at bounding box center [51, 77] width 69 height 10
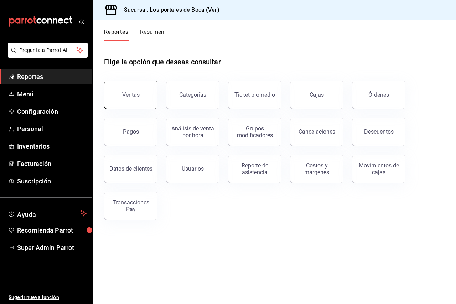
click at [146, 97] on button "Ventas" at bounding box center [130, 95] width 53 height 28
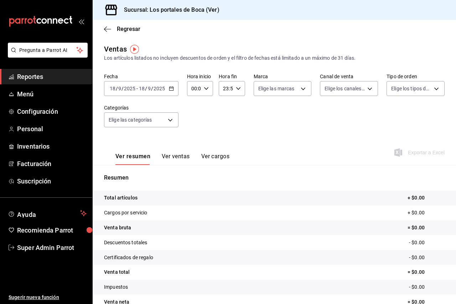
click at [143, 87] on input "18" at bounding box center [141, 89] width 6 height 6
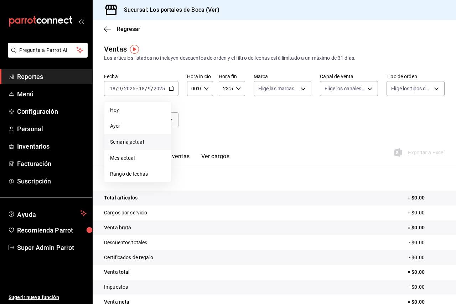
click at [134, 141] on span "Semana actual" at bounding box center [137, 141] width 55 height 7
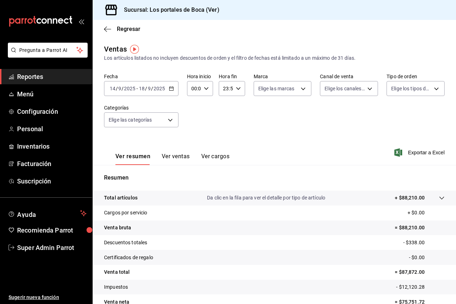
click at [252, 200] on p "Da clic en la fila para ver el detalle por tipo de artículo" at bounding box center [266, 197] width 118 height 7
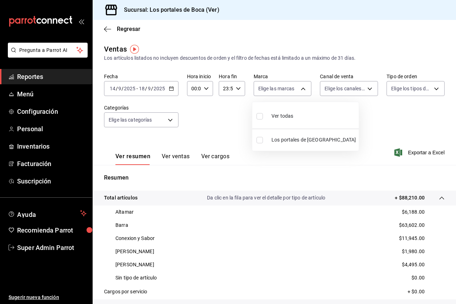
drag, startPoint x: 284, startPoint y: 84, endPoint x: 283, endPoint y: 88, distance: 4.3
click at [284, 84] on body "Pregunta a Parrot AI Reportes Menú Configuración Personal Inventarios Facturaci…" at bounding box center [228, 152] width 456 height 304
click at [272, 115] on span "Ver todas" at bounding box center [282, 115] width 22 height 7
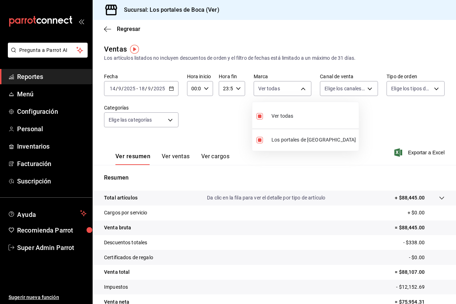
click at [338, 113] on div at bounding box center [228, 152] width 456 height 304
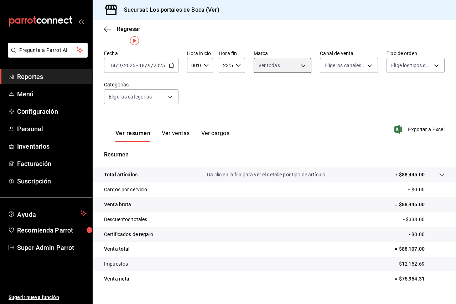
scroll to position [36, 0]
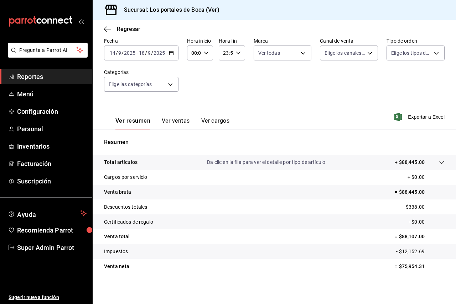
click at [149, 162] on div "Total artículos Da clic en la fila para ver el detalle por tipo de artículo + $…" at bounding box center [264, 162] width 320 height 7
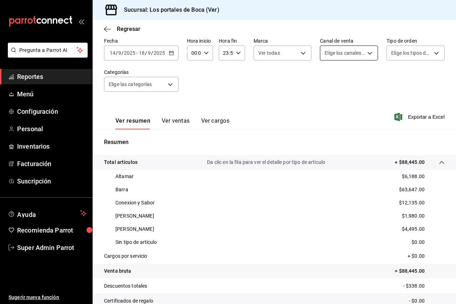
click at [347, 55] on body "Pregunta a Parrot AI Reportes Menú Configuración Personal Inventarios Facturaci…" at bounding box center [228, 152] width 456 height 304
click at [341, 80] on span "Ver todos" at bounding box center [347, 80] width 22 height 7
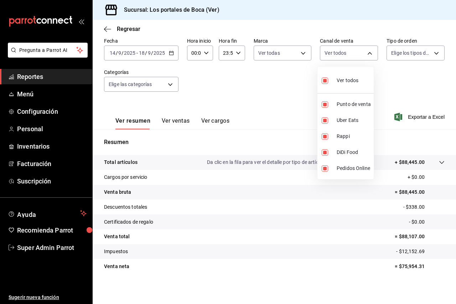
click at [415, 62] on div at bounding box center [228, 152] width 456 height 304
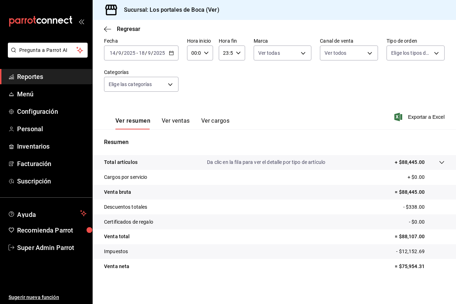
click at [409, 56] on div "Ver todos Punto de venta Uber Eats Rappi DiDi Food Pedidos Online" at bounding box center [228, 152] width 456 height 304
click at [409, 56] on body "Pregunta a Parrot AI Reportes Menú Configuración Personal Inventarios Facturaci…" at bounding box center [228, 152] width 456 height 304
click at [401, 73] on div "Ver todos" at bounding box center [405, 79] width 37 height 15
click at [315, 109] on div at bounding box center [228, 152] width 456 height 304
click at [272, 161] on p "Da clic en la fila para ver el detalle por tipo de artículo" at bounding box center [266, 162] width 118 height 7
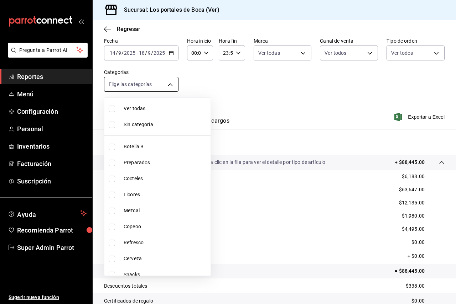
click at [154, 82] on body "Pregunta a Parrot AI Reportes Menú Configuración Personal Inventarios Facturaci…" at bounding box center [228, 152] width 456 height 304
click at [157, 112] on li "Ver todas" at bounding box center [157, 109] width 106 height 16
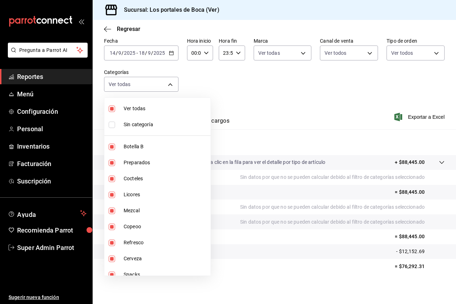
click at [260, 81] on div at bounding box center [228, 152] width 456 height 304
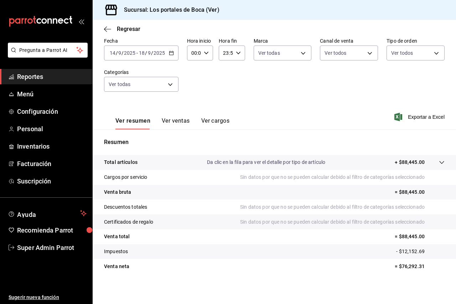
click at [268, 162] on p "Da clic en la fila para ver el detalle por tipo de artículo" at bounding box center [266, 162] width 118 height 7
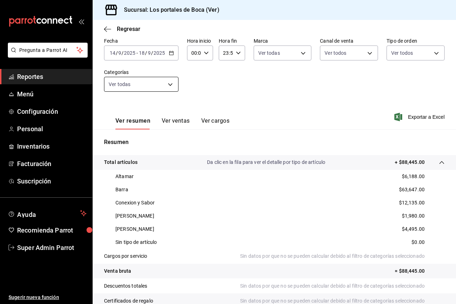
click at [143, 82] on body "Pregunta a Parrot AI Reportes Menú Configuración Personal Inventarios Facturaci…" at bounding box center [228, 152] width 456 height 304
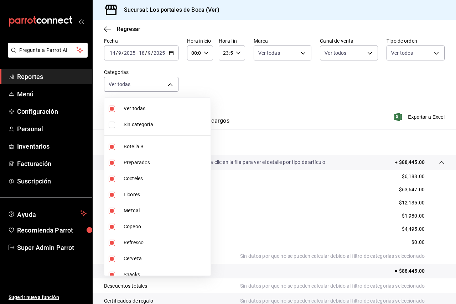
click at [139, 128] on span "Sin categoría" at bounding box center [166, 124] width 84 height 7
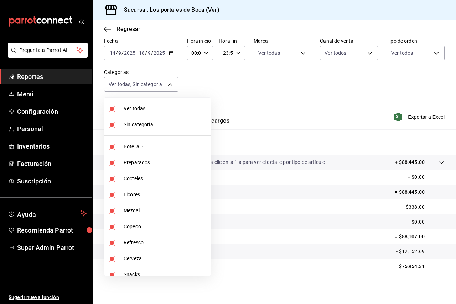
click at [231, 110] on div at bounding box center [228, 152] width 456 height 304
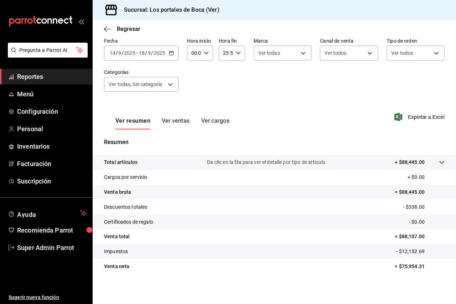
click at [278, 166] on p "Da clic en la fila para ver el detalle por tipo de artículo" at bounding box center [266, 162] width 118 height 7
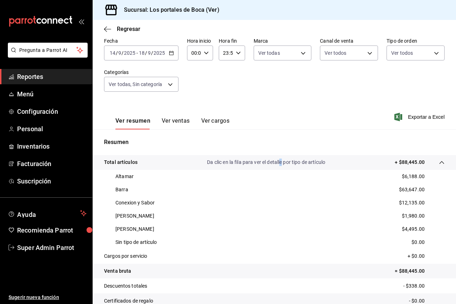
click at [278, 166] on p "Da clic en la fila para ver el detalle por tipo de artículo" at bounding box center [266, 162] width 118 height 7
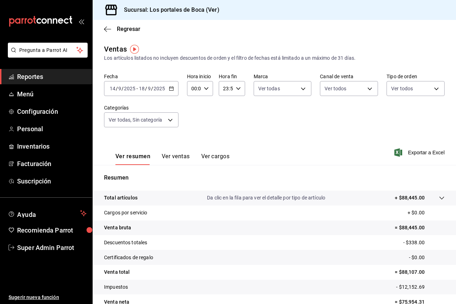
click at [52, 239] on ul "Ayuda Recomienda Parrot Super Admin Parrot" at bounding box center [46, 230] width 92 height 49
click at [54, 246] on span "Super Admin Parrot" at bounding box center [51, 248] width 69 height 10
